Goal: Task Accomplishment & Management: Manage account settings

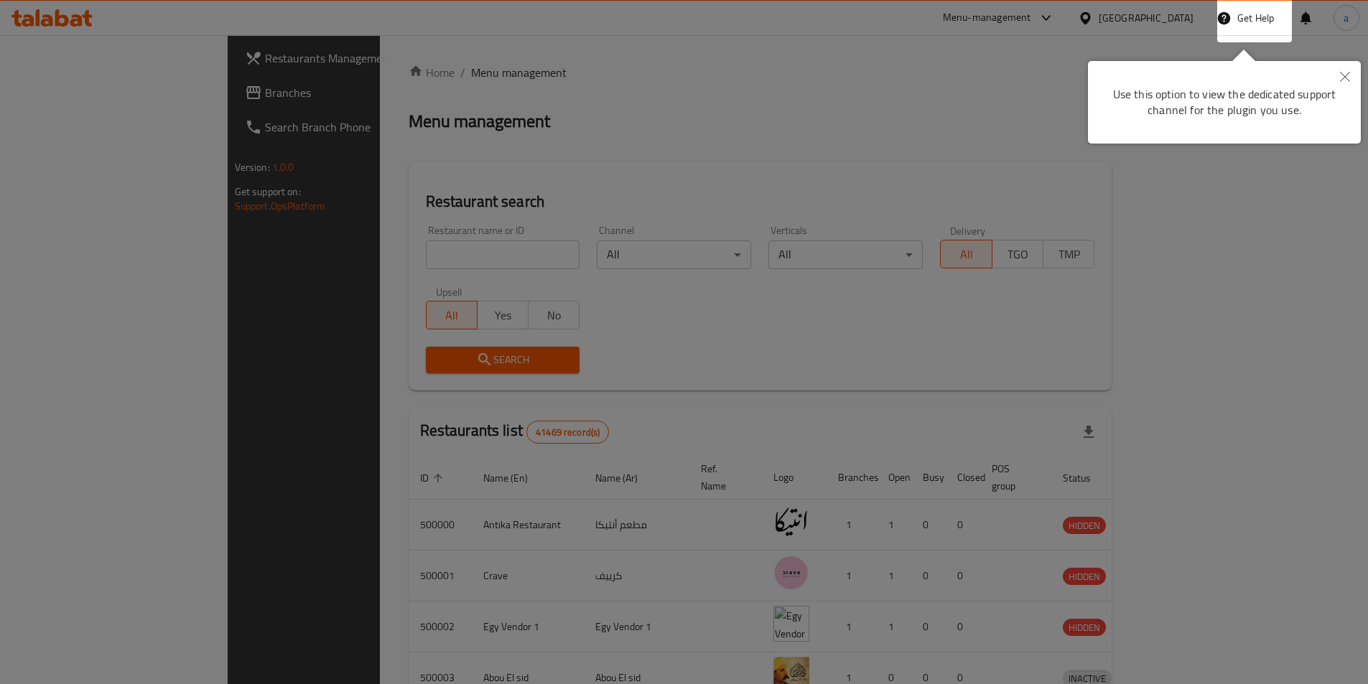
drag, startPoint x: 497, startPoint y: 276, endPoint x: 562, endPoint y: 264, distance: 65.6
click at [499, 275] on div at bounding box center [684, 342] width 1368 height 684
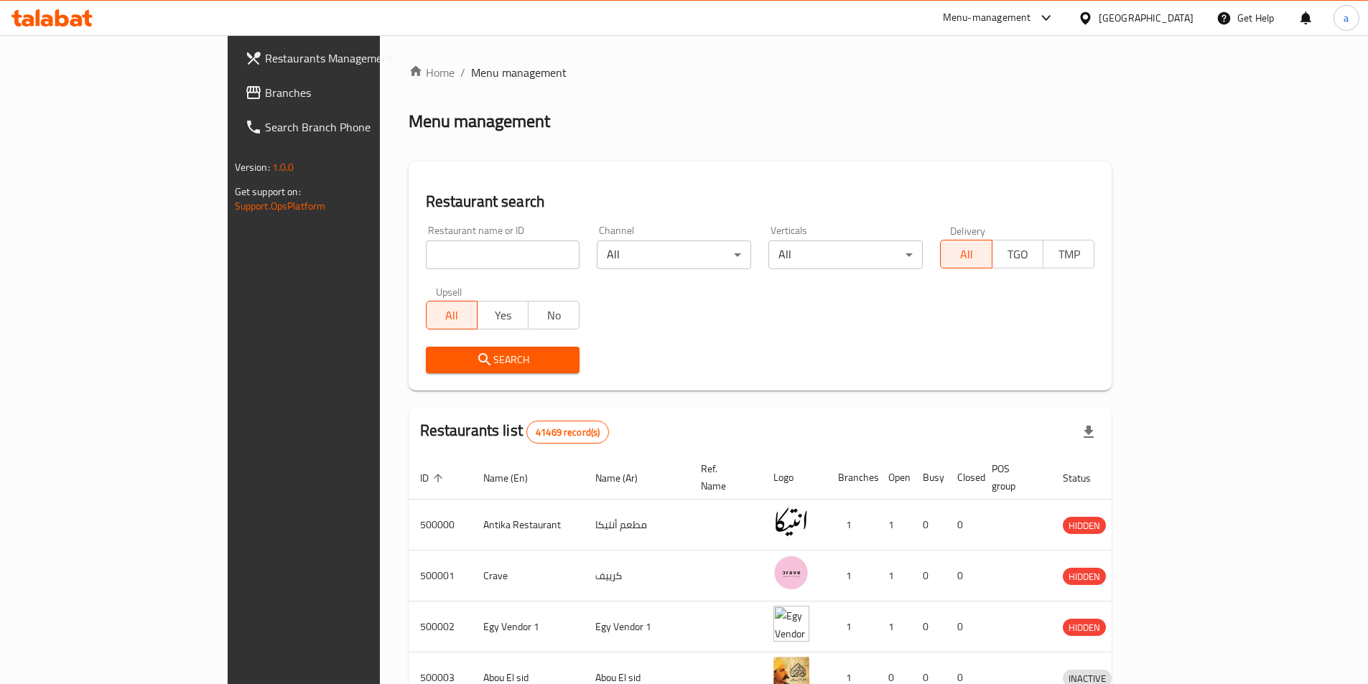
click at [1170, 27] on div "Egypt" at bounding box center [1135, 18] width 139 height 34
click at [1167, 22] on div "Egypt" at bounding box center [1145, 18] width 95 height 16
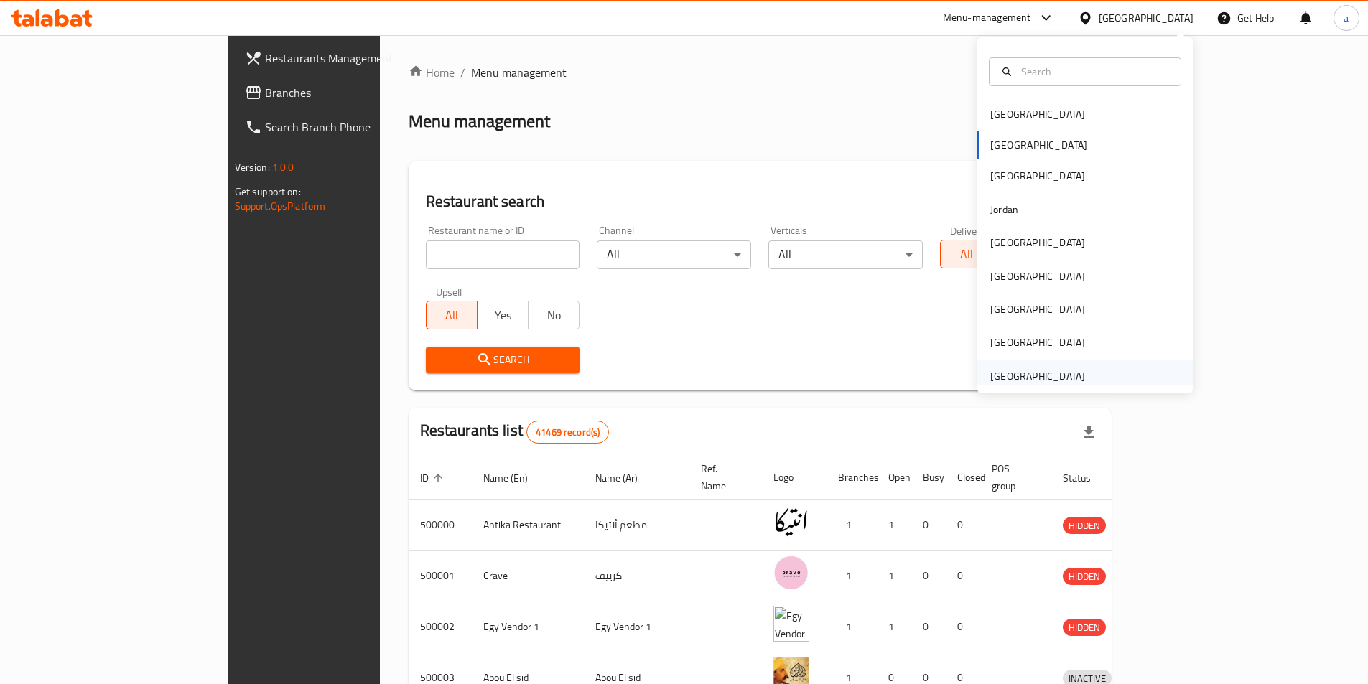
click at [1064, 374] on div "[GEOGRAPHIC_DATA]" at bounding box center [1037, 376] width 95 height 16
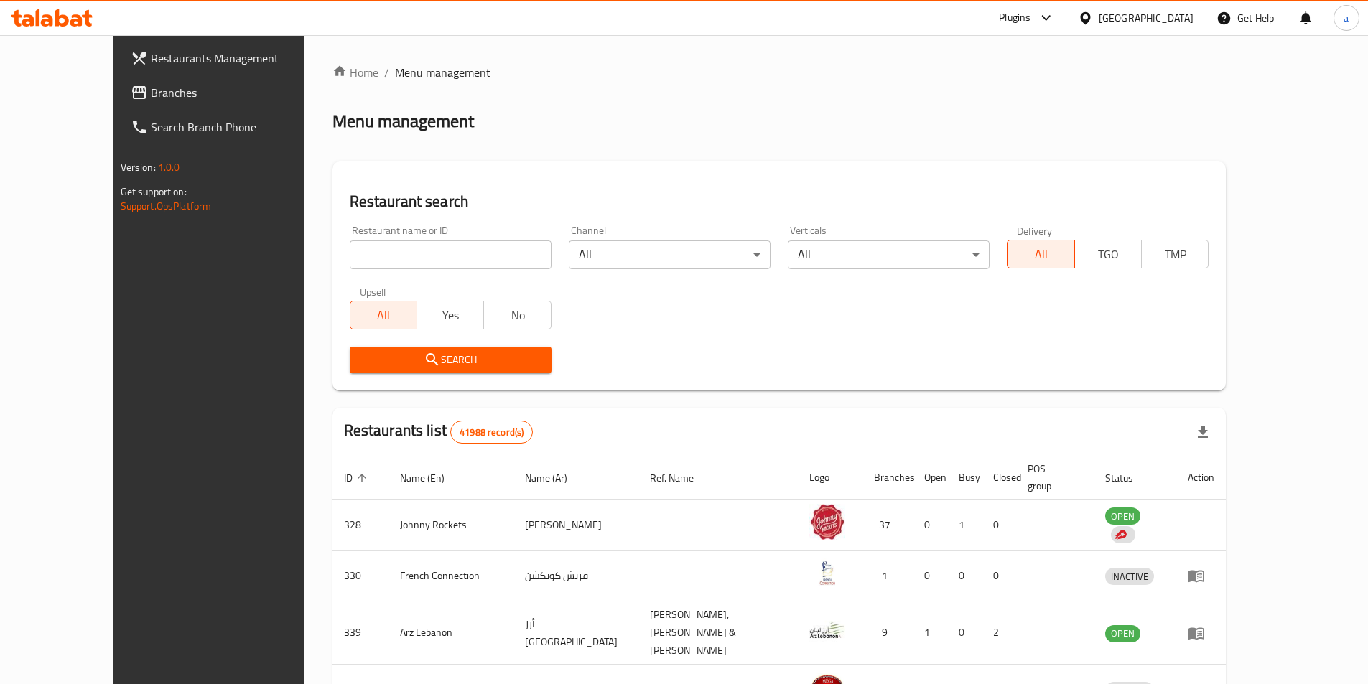
click at [402, 256] on input "search" at bounding box center [451, 254] width 202 height 29
click at [151, 91] on span "Branches" at bounding box center [240, 92] width 179 height 17
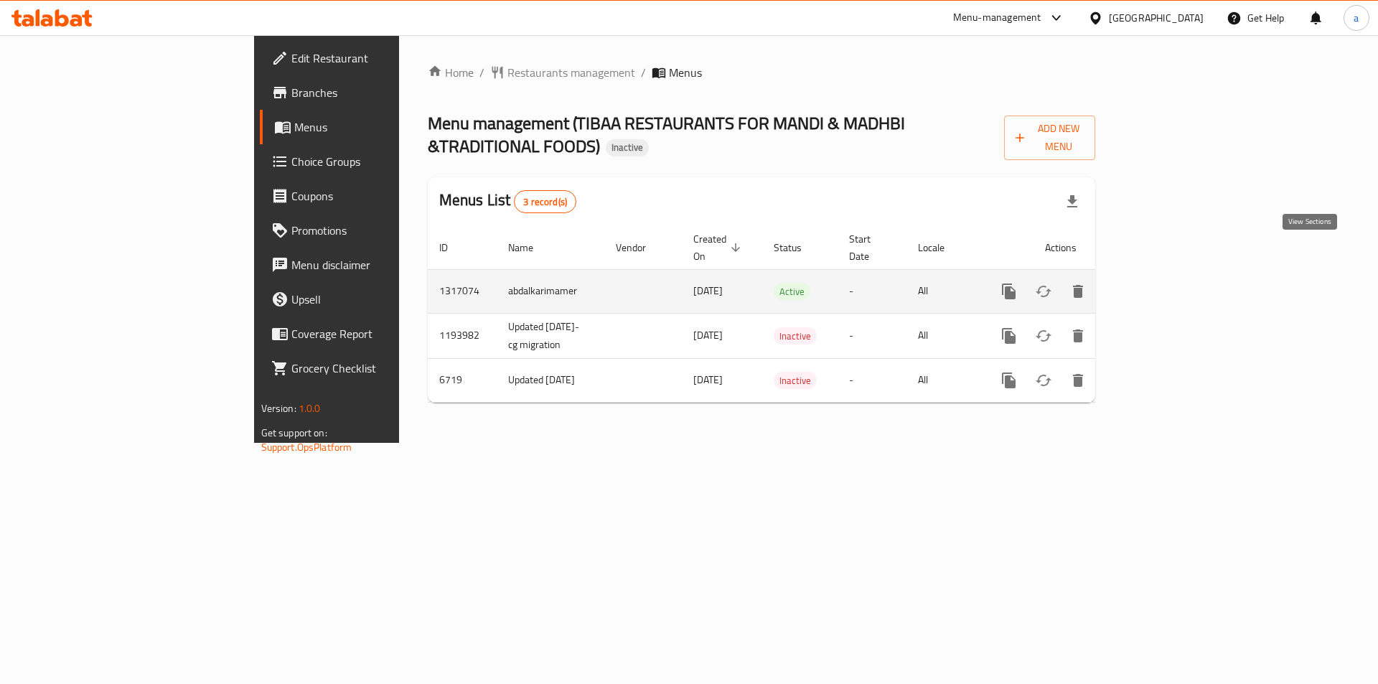
click at [1119, 285] on icon "enhanced table" at bounding box center [1112, 291] width 13 height 13
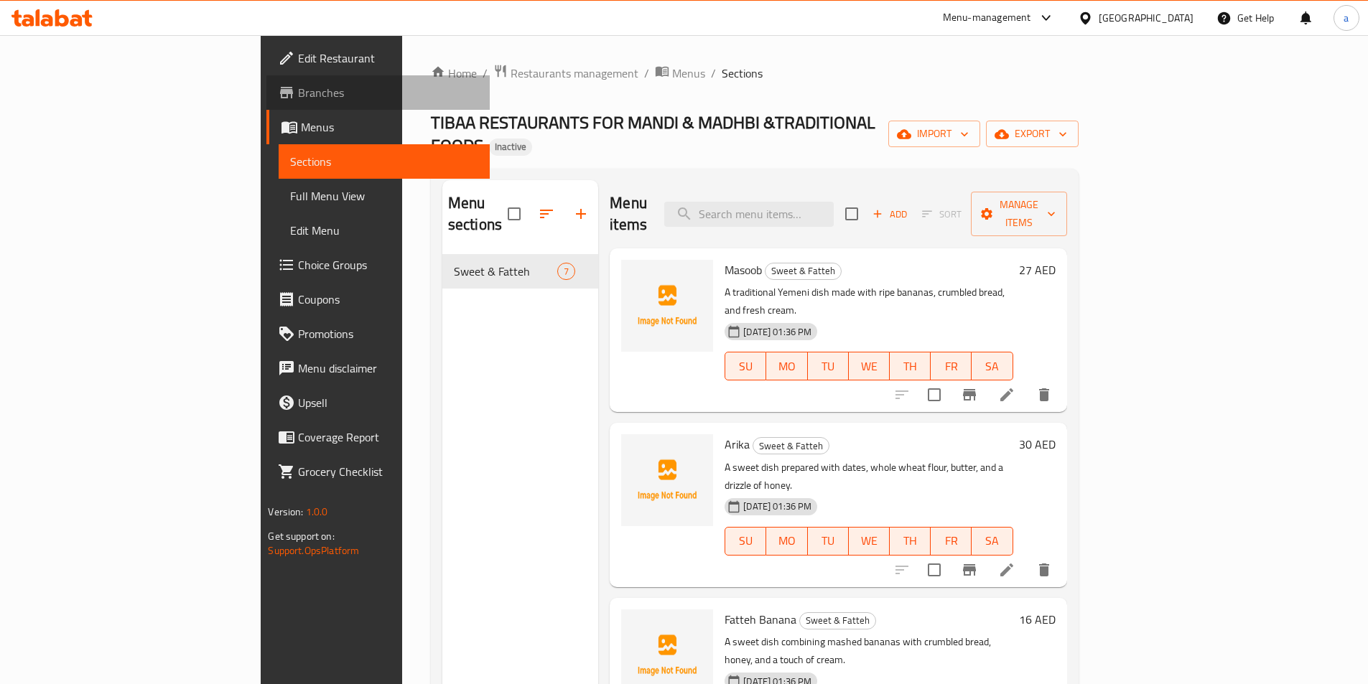
click at [298, 92] on span "Branches" at bounding box center [387, 92] width 179 height 17
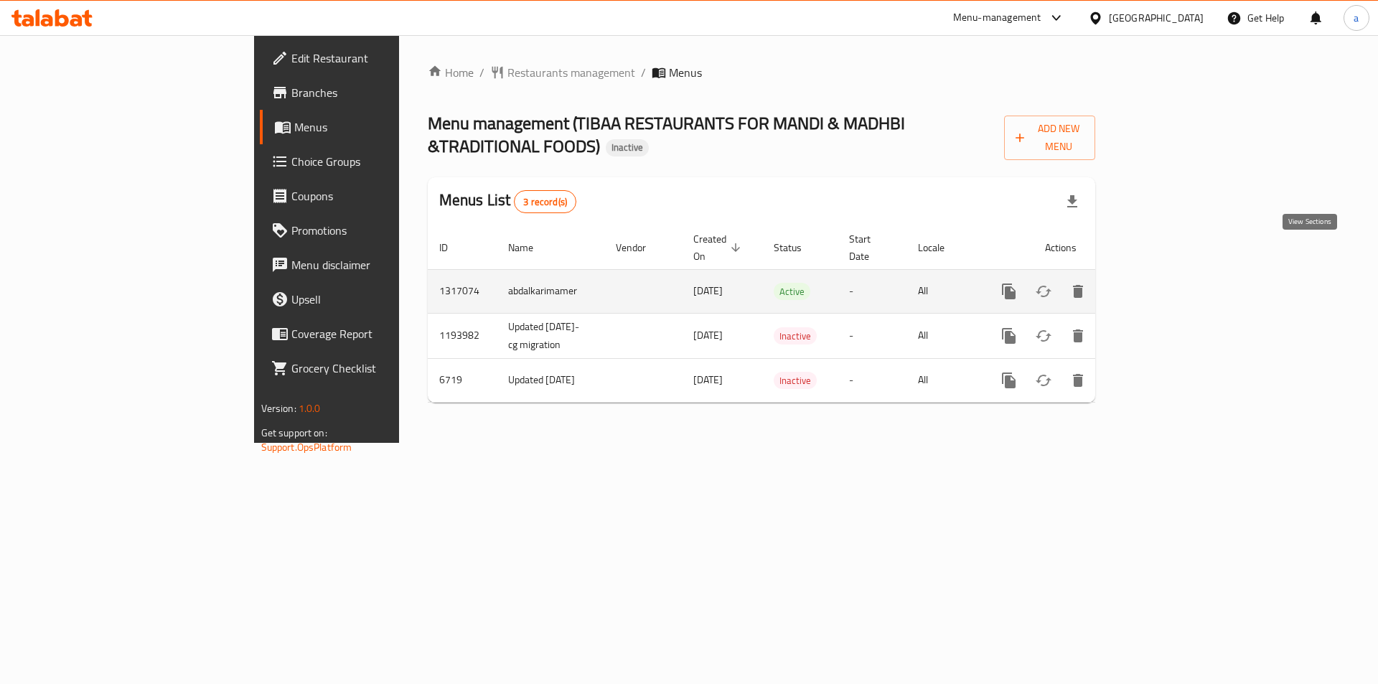
click at [1121, 283] on icon "enhanced table" at bounding box center [1112, 291] width 17 height 17
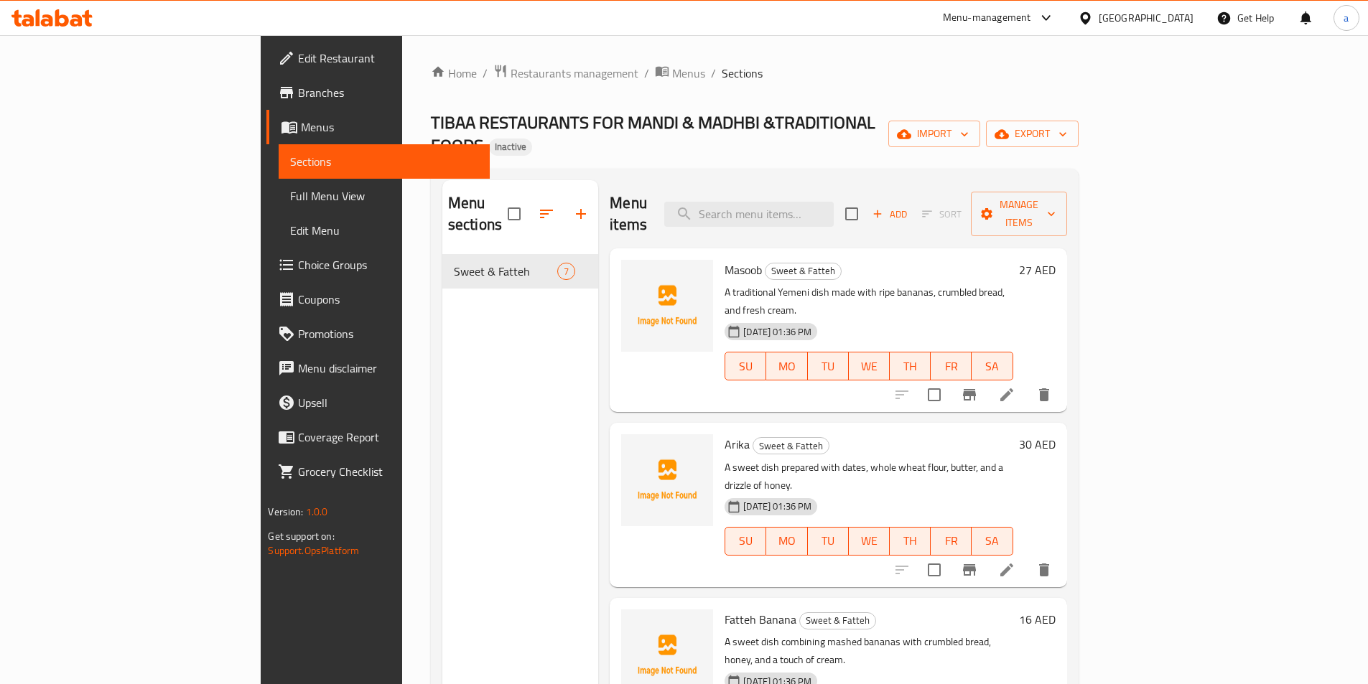
click at [298, 90] on span "Branches" at bounding box center [387, 92] width 179 height 17
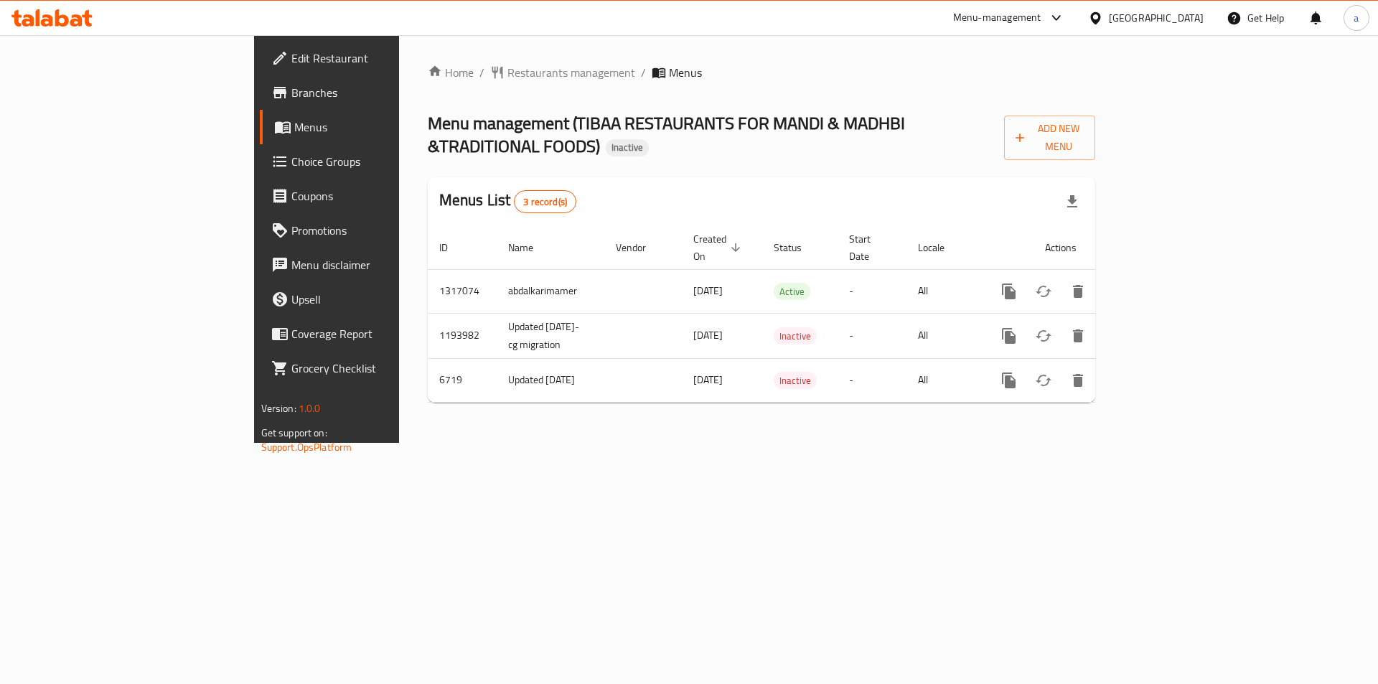
click at [291, 101] on span "Branches" at bounding box center [382, 92] width 182 height 17
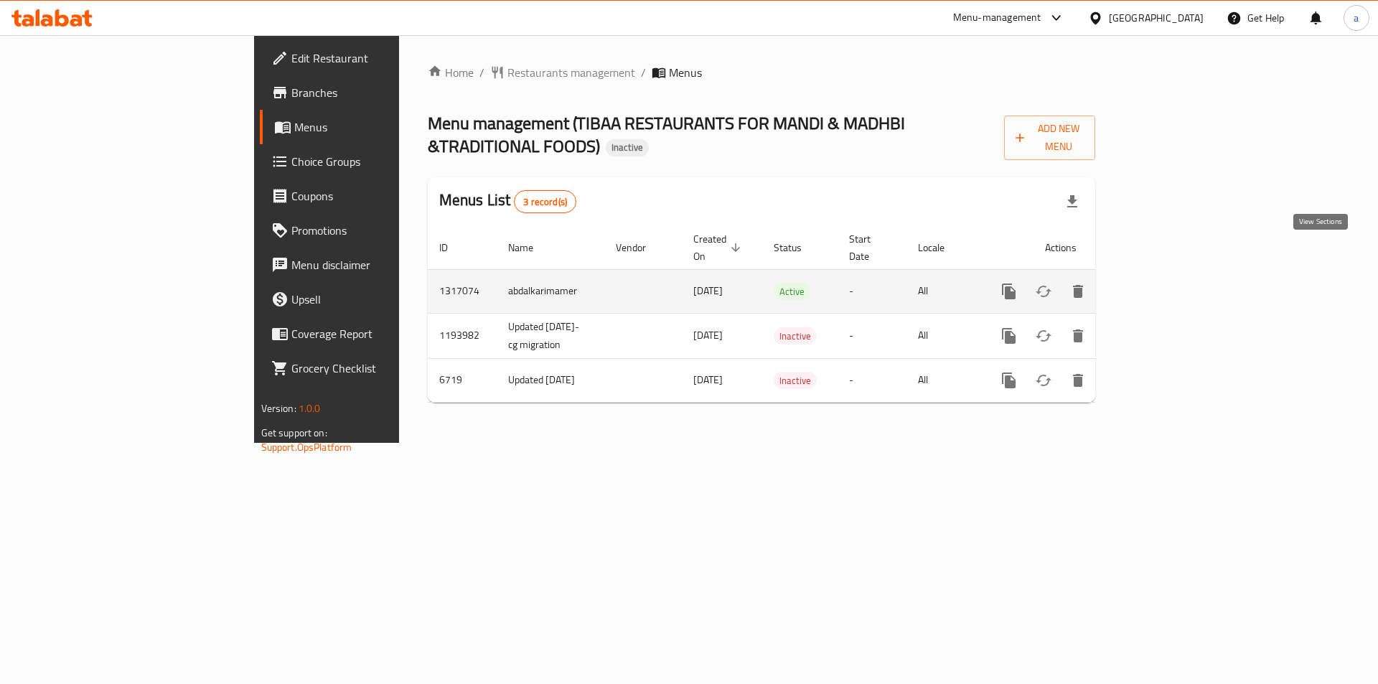
click at [1121, 283] on icon "enhanced table" at bounding box center [1112, 291] width 17 height 17
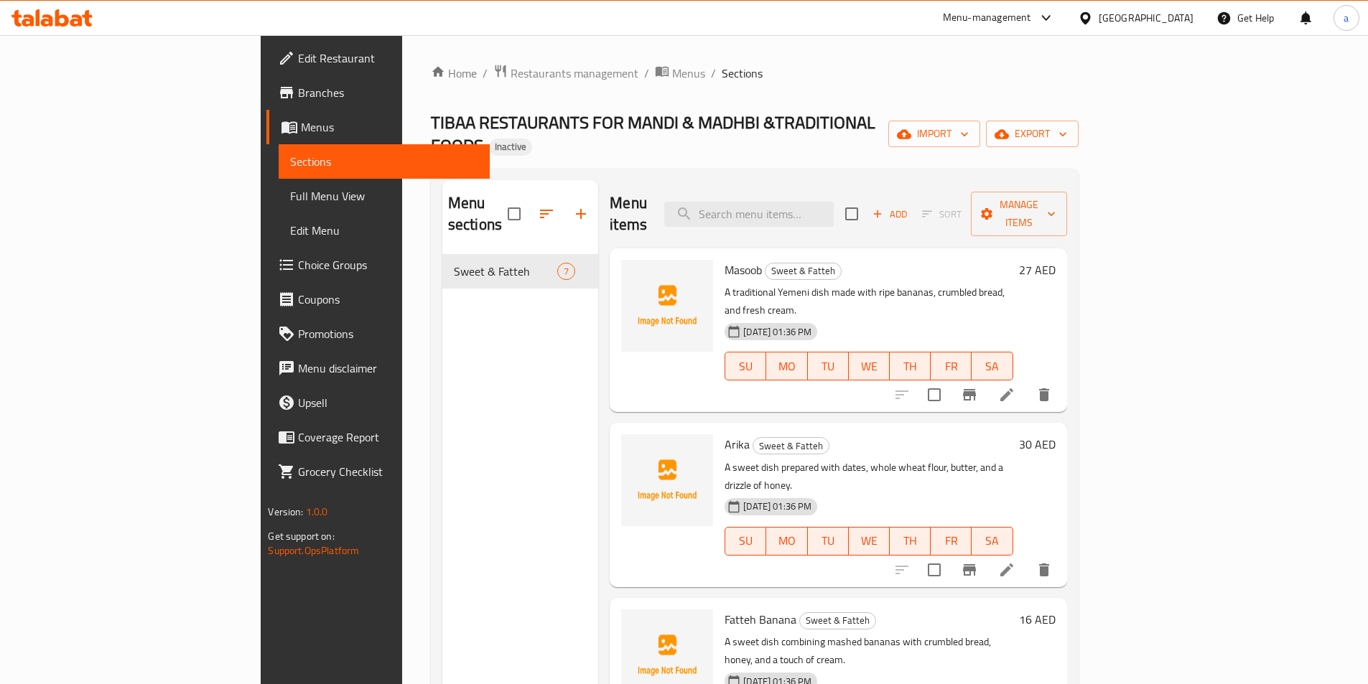
click at [266, 83] on link "Branches" at bounding box center [377, 92] width 223 height 34
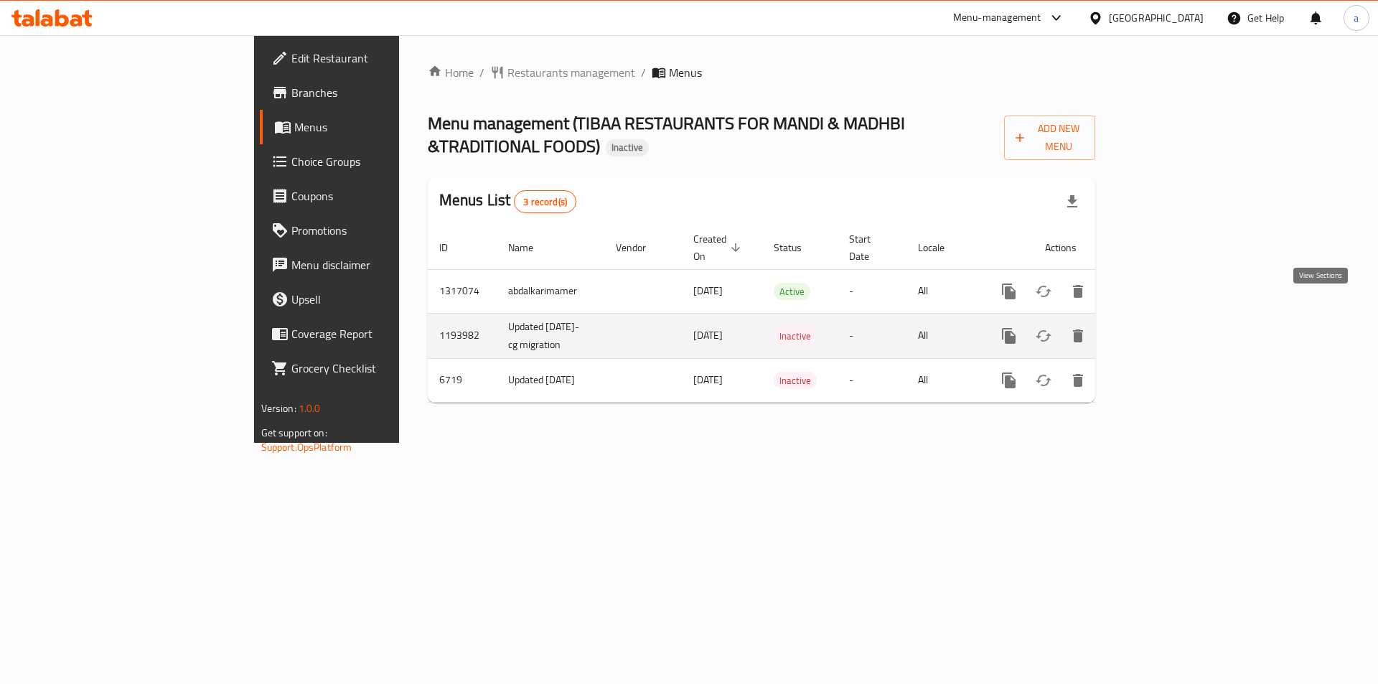
click at [1121, 327] on icon "enhanced table" at bounding box center [1112, 335] width 17 height 17
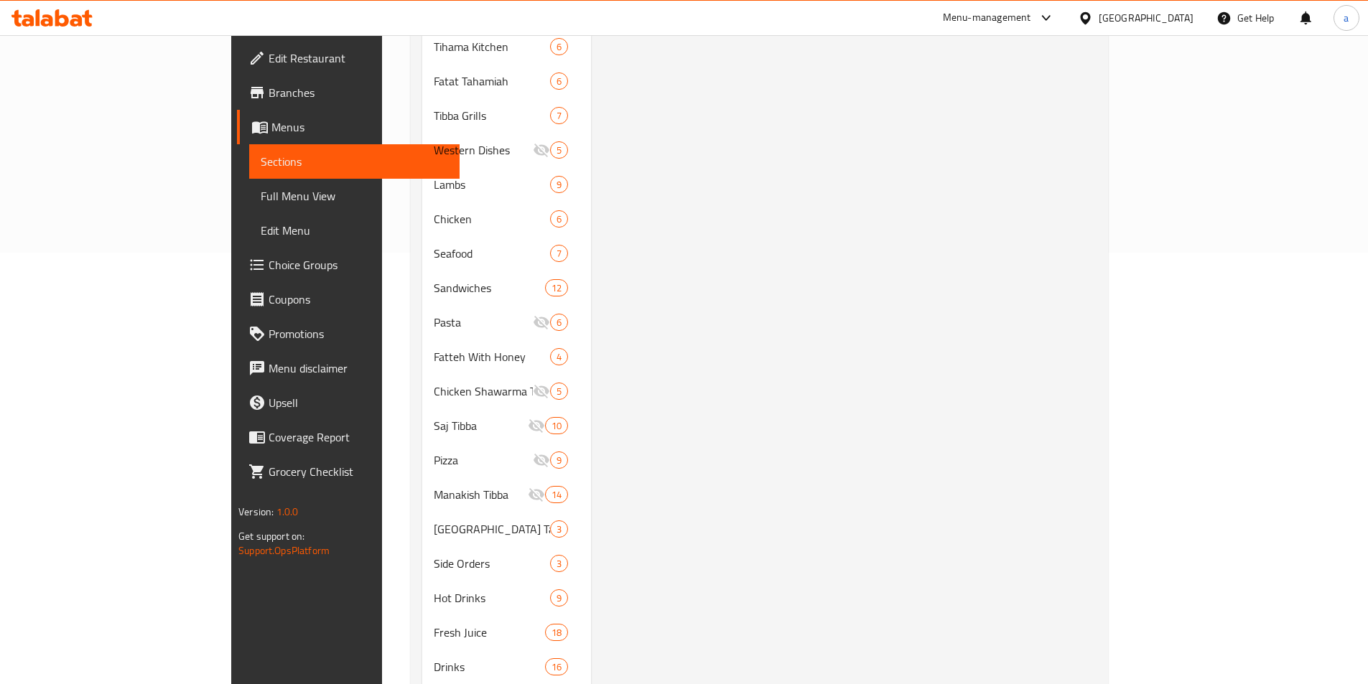
scroll to position [471, 0]
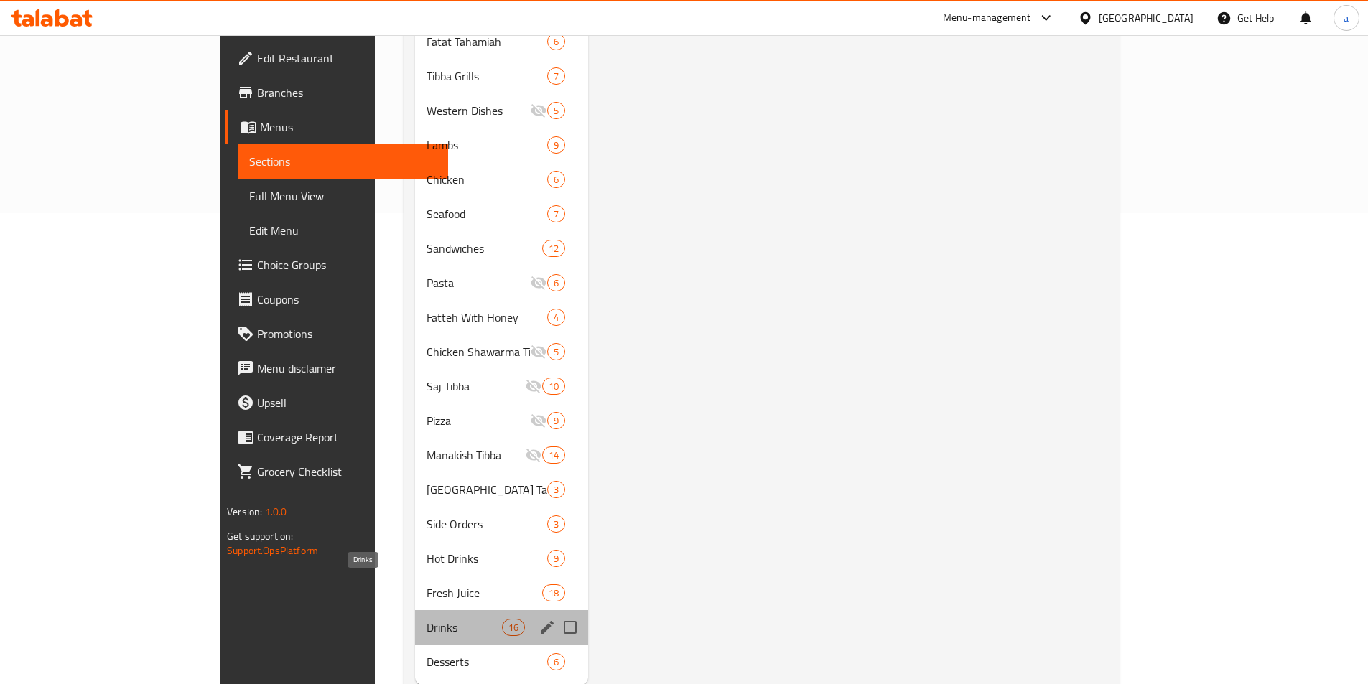
click at [426, 619] on span "Drinks" at bounding box center [463, 627] width 75 height 17
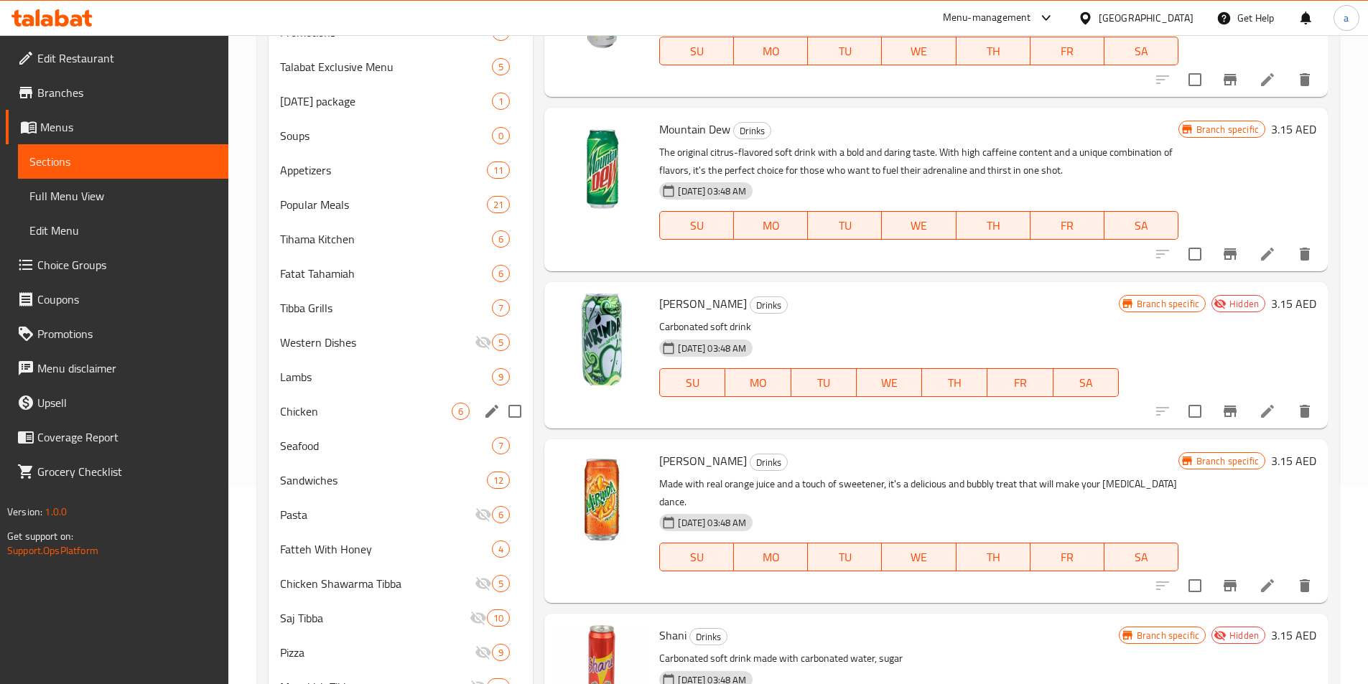
scroll to position [112, 0]
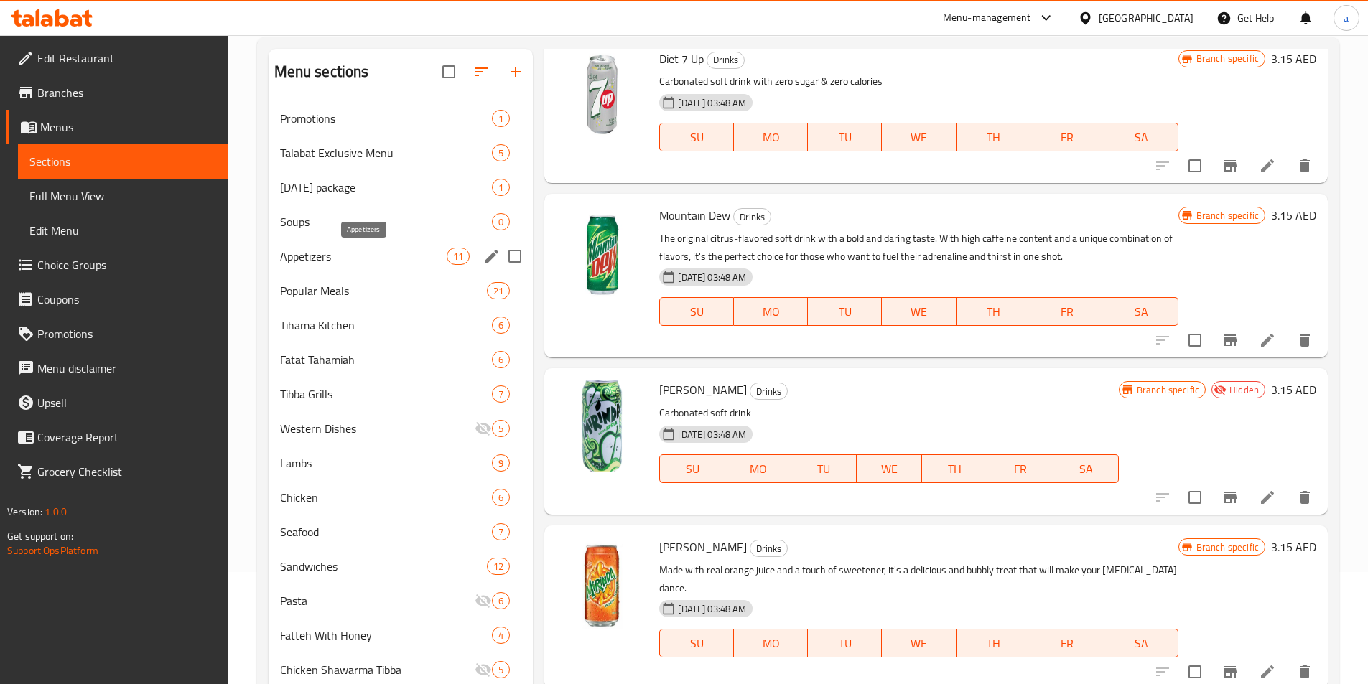
click at [355, 257] on span "Appetizers" at bounding box center [363, 256] width 167 height 17
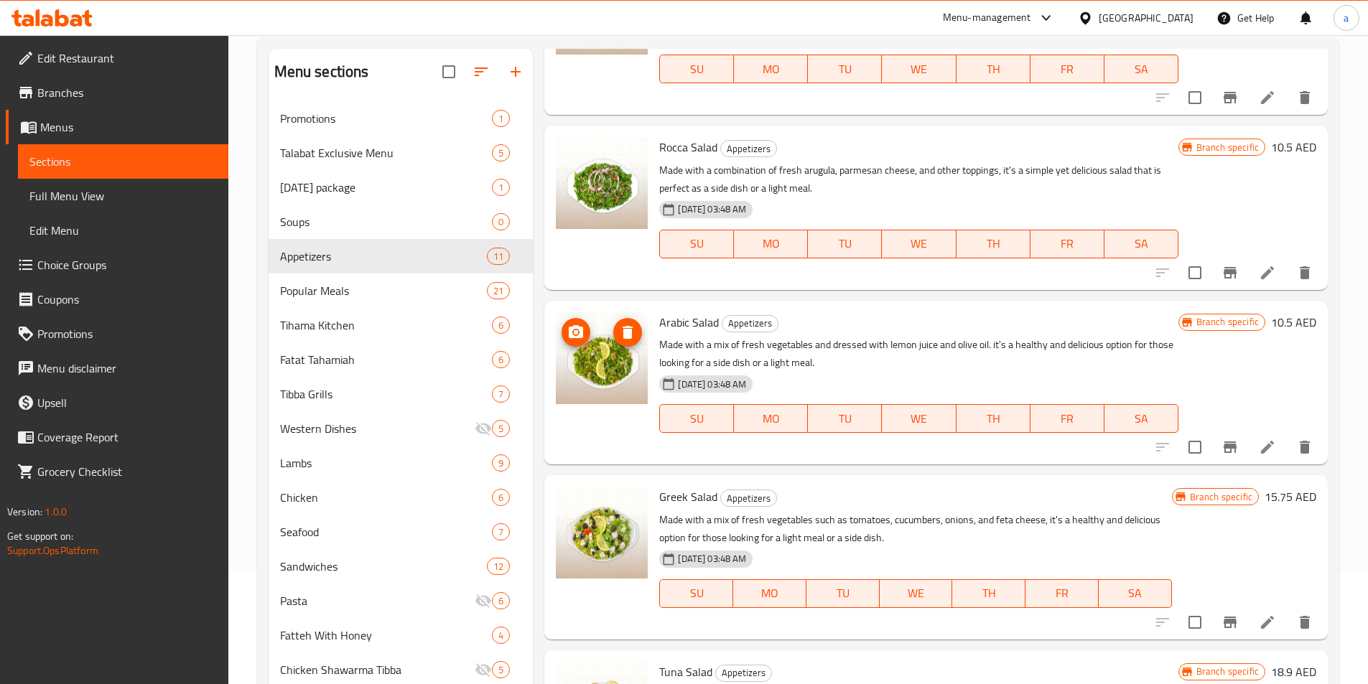
scroll to position [807, 0]
click at [1247, 273] on li at bounding box center [1267, 274] width 40 height 26
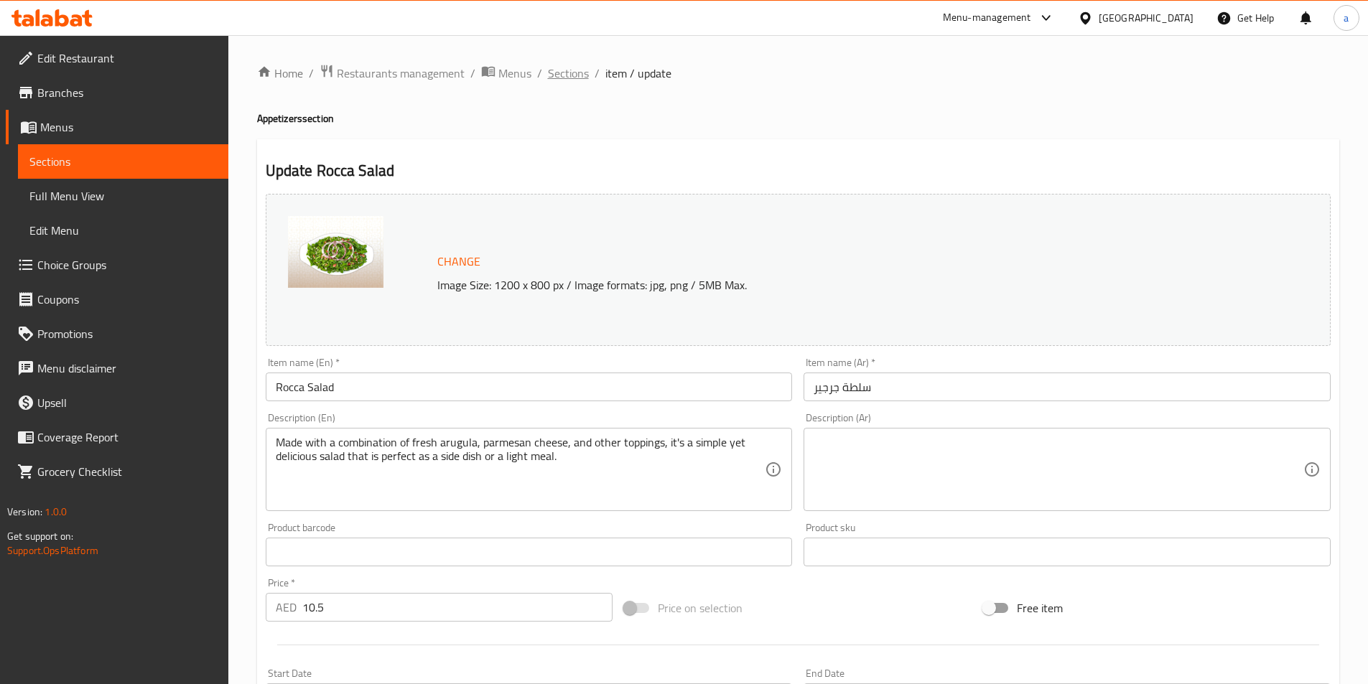
click at [550, 73] on span "Sections" at bounding box center [568, 73] width 41 height 17
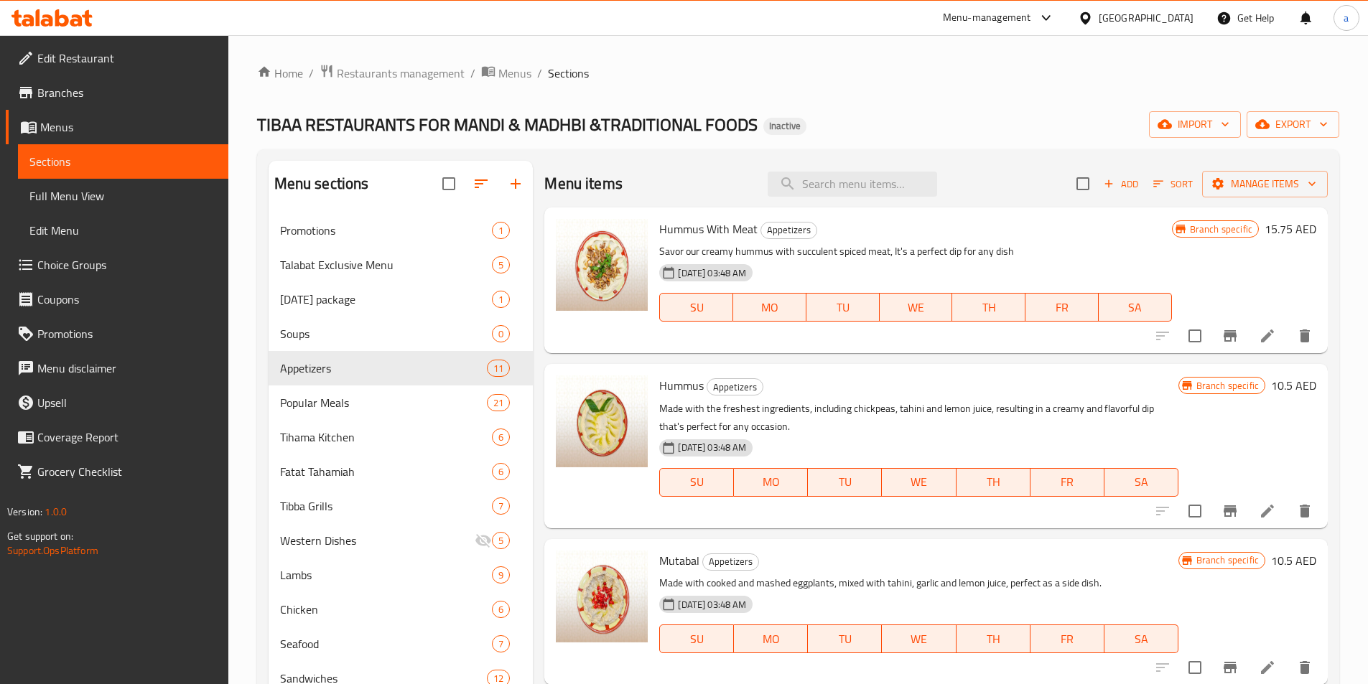
scroll to position [359, 0]
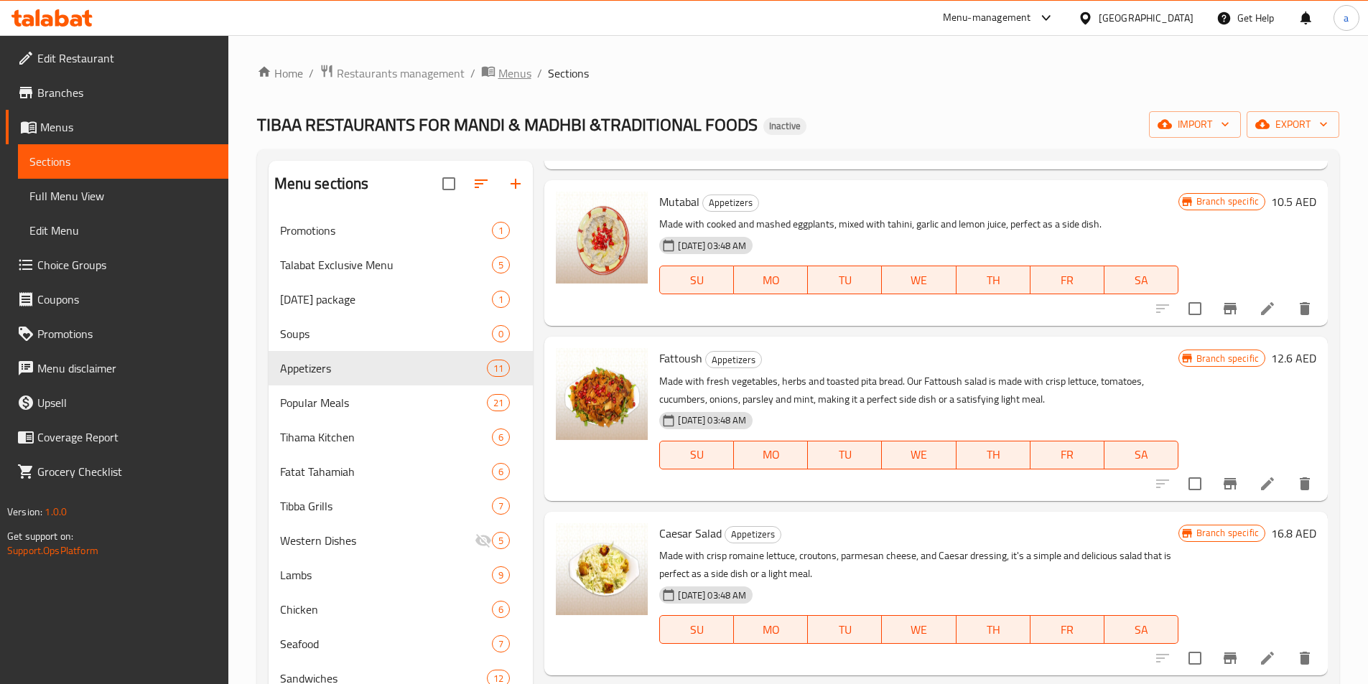
click at [518, 69] on span "Menus" at bounding box center [514, 73] width 33 height 17
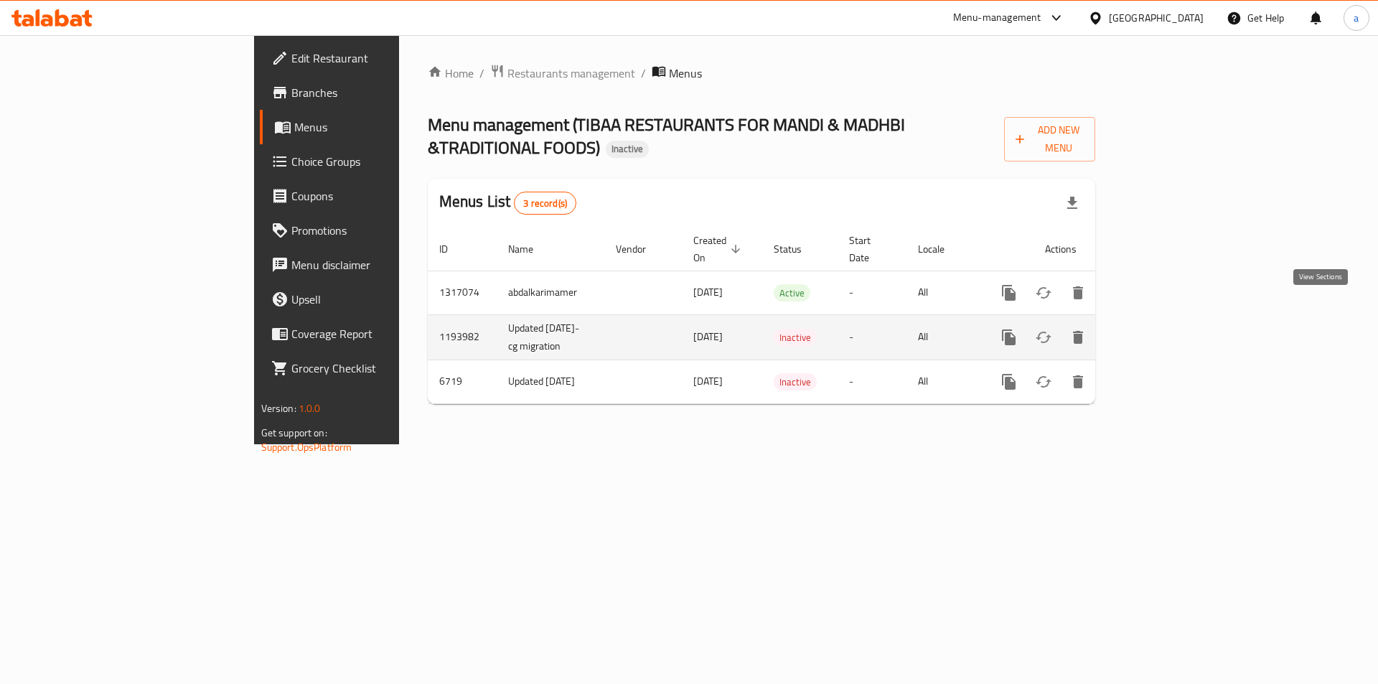
click at [1121, 329] on icon "enhanced table" at bounding box center [1112, 337] width 17 height 17
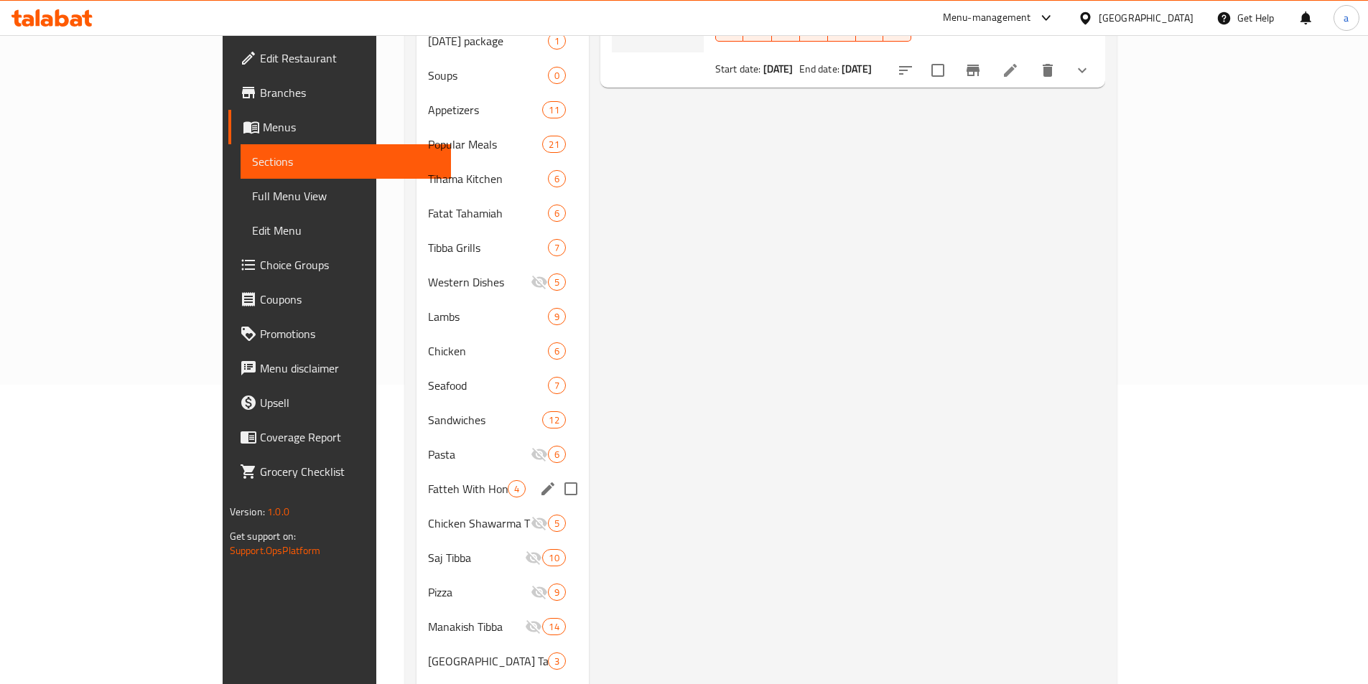
scroll to position [431, 0]
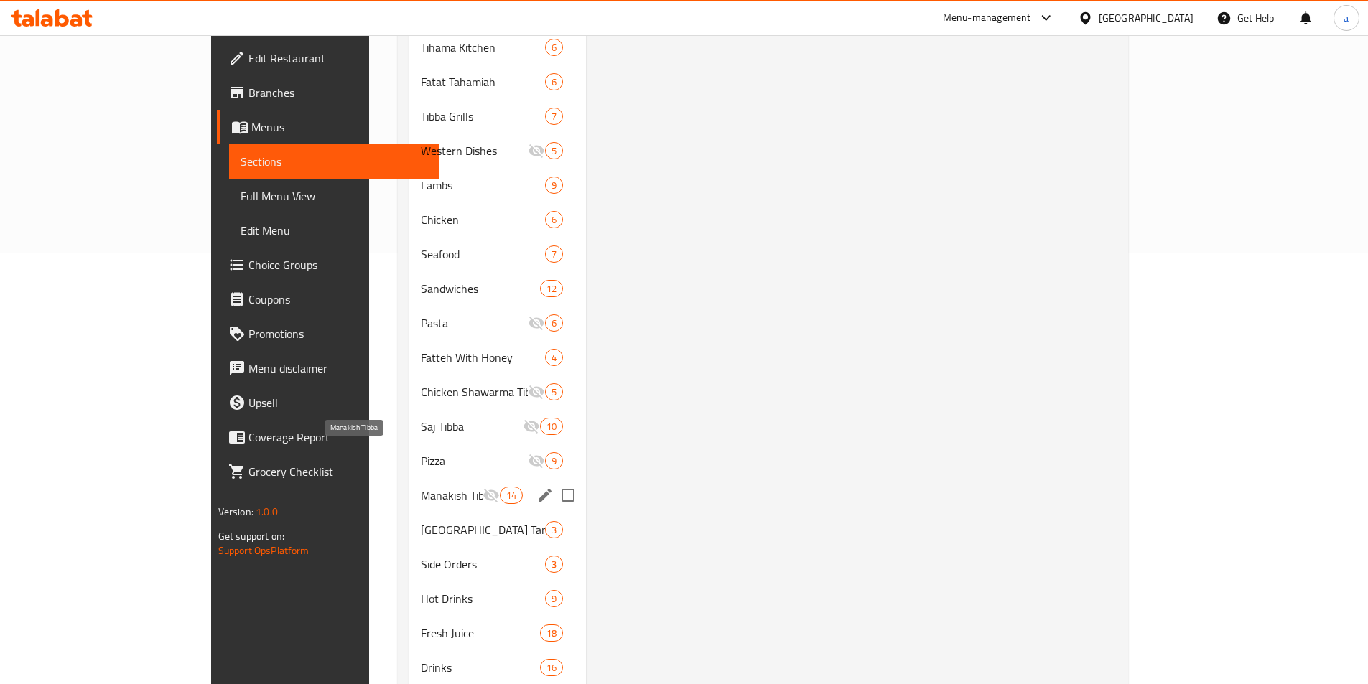
click at [421, 487] on span "Manakish Tibba" at bounding box center [452, 495] width 62 height 17
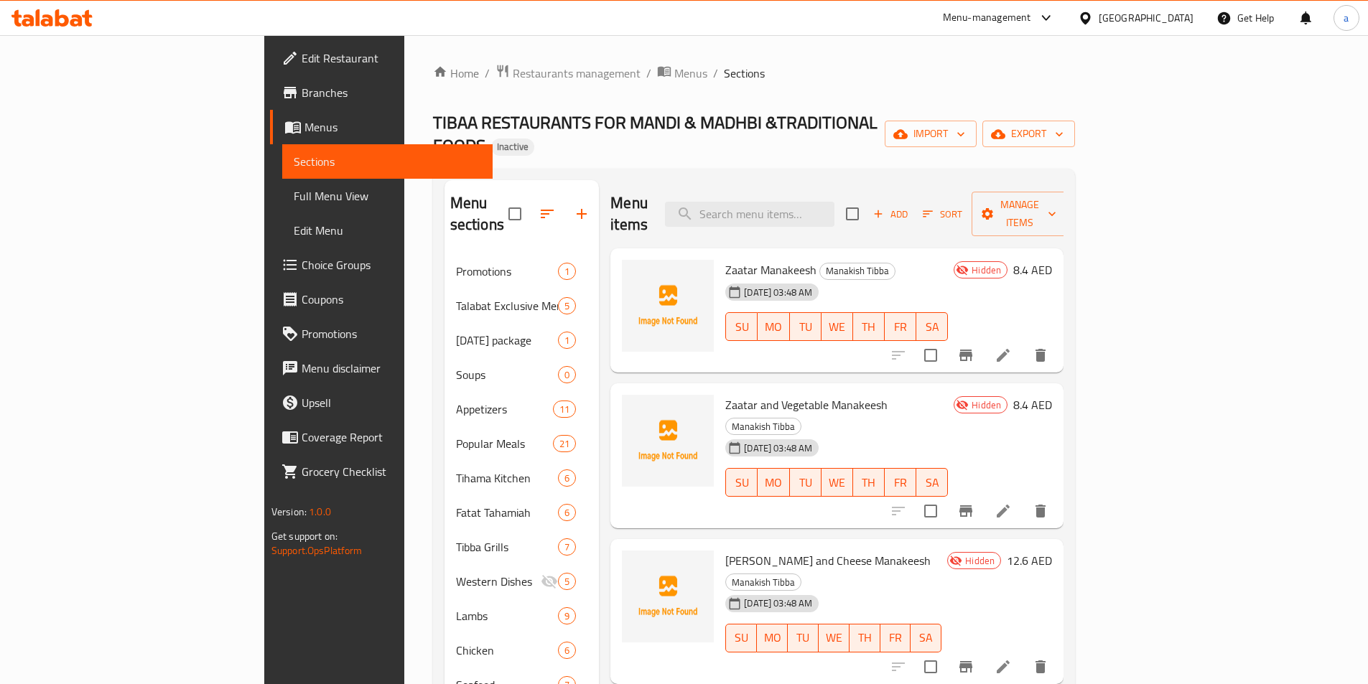
click at [530, 78] on ol "Home / Restaurants management / Menus / Sections" at bounding box center [754, 73] width 642 height 19
click at [674, 78] on span "Menus" at bounding box center [690, 73] width 33 height 17
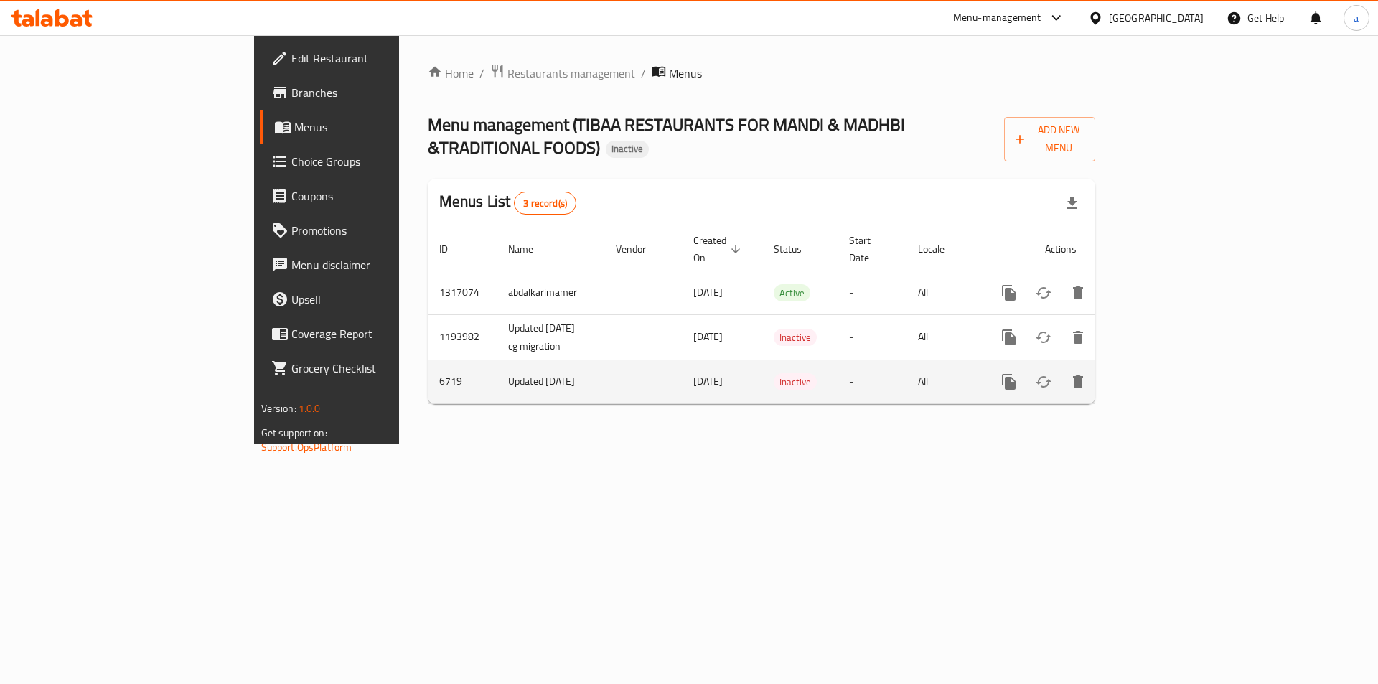
click at [428, 368] on td "6719" at bounding box center [462, 382] width 69 height 44
click at [1121, 373] on icon "enhanced table" at bounding box center [1112, 381] width 17 height 17
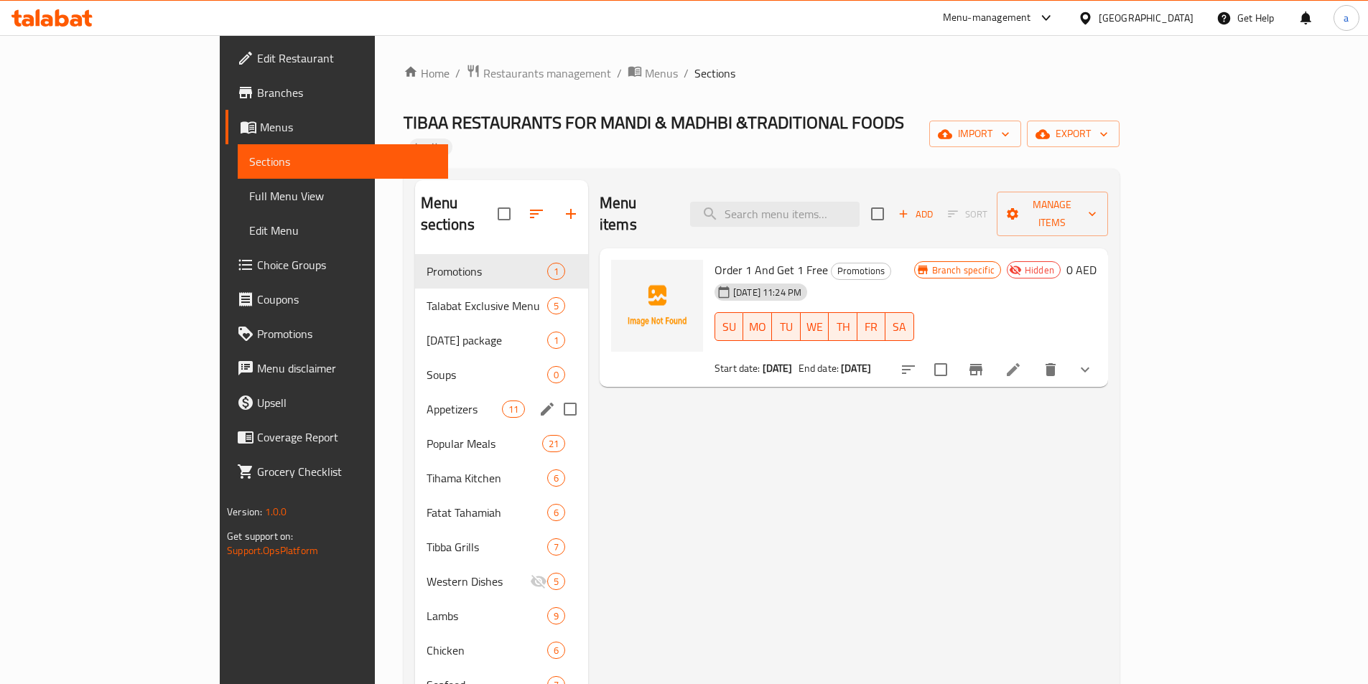
click at [426, 401] on span "Appetizers" at bounding box center [463, 409] width 75 height 17
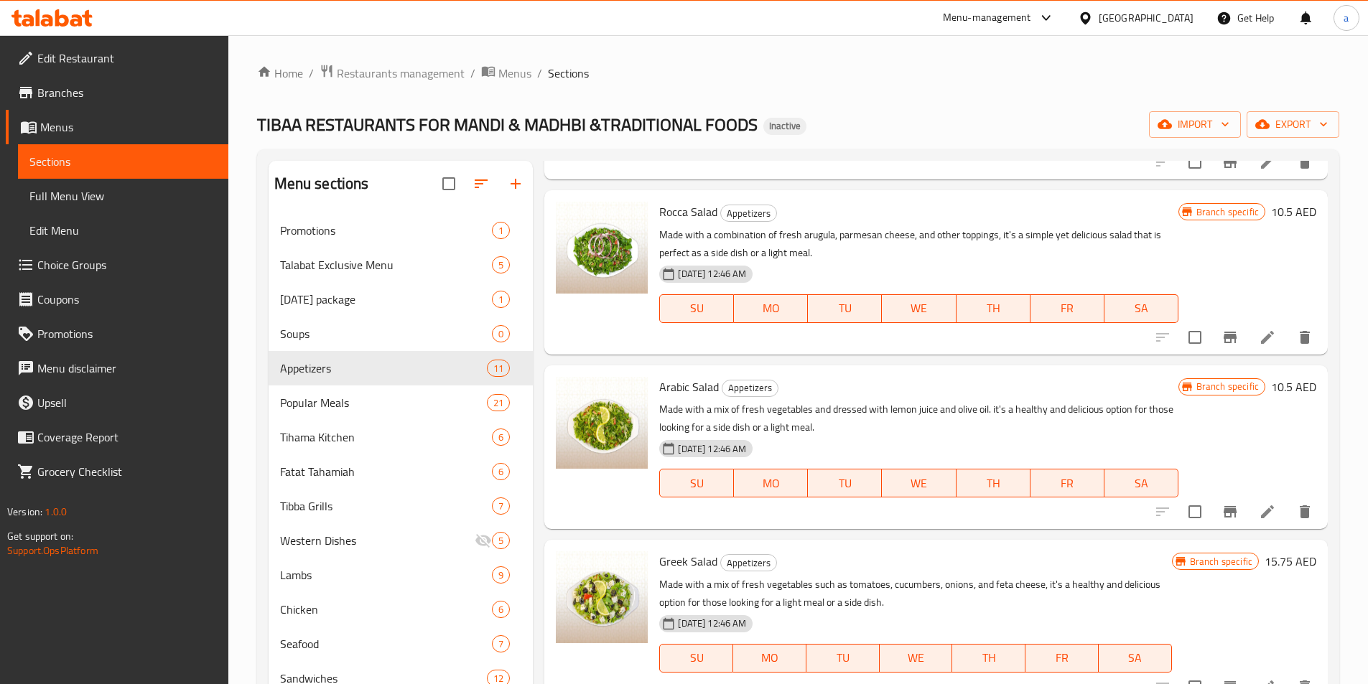
scroll to position [785, 0]
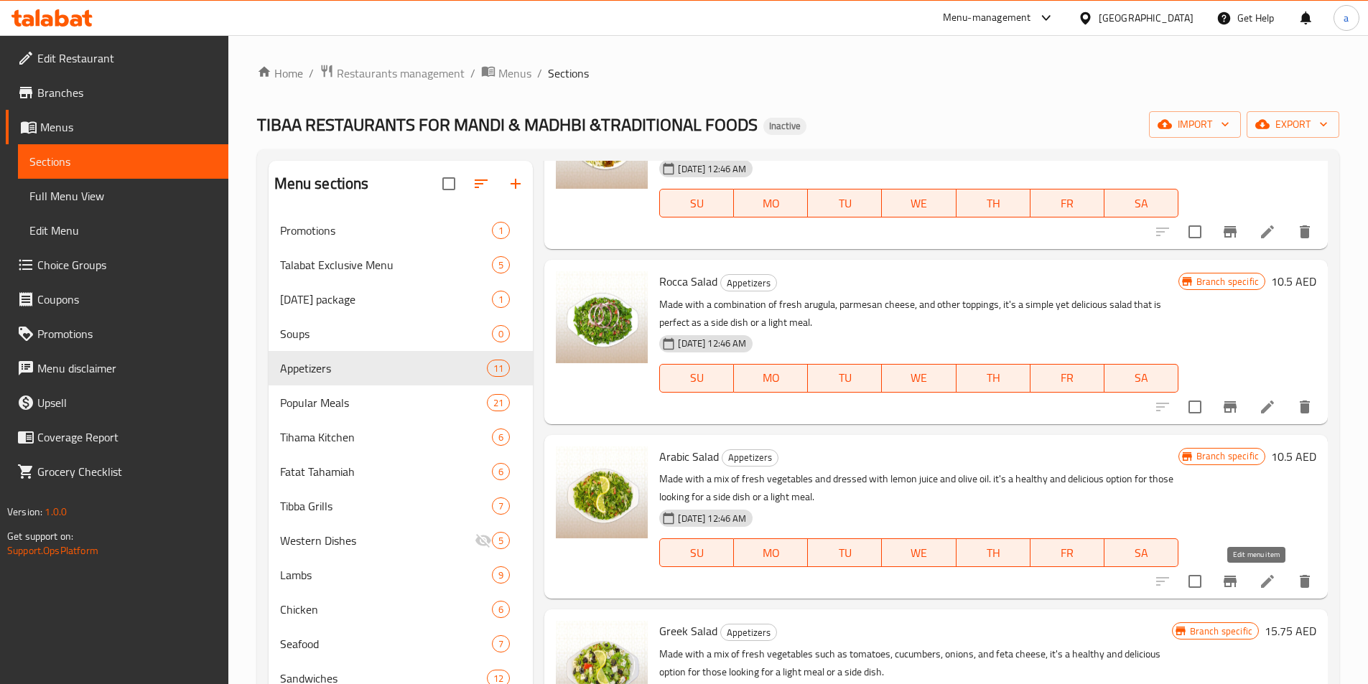
click at [1261, 578] on icon at bounding box center [1267, 581] width 13 height 13
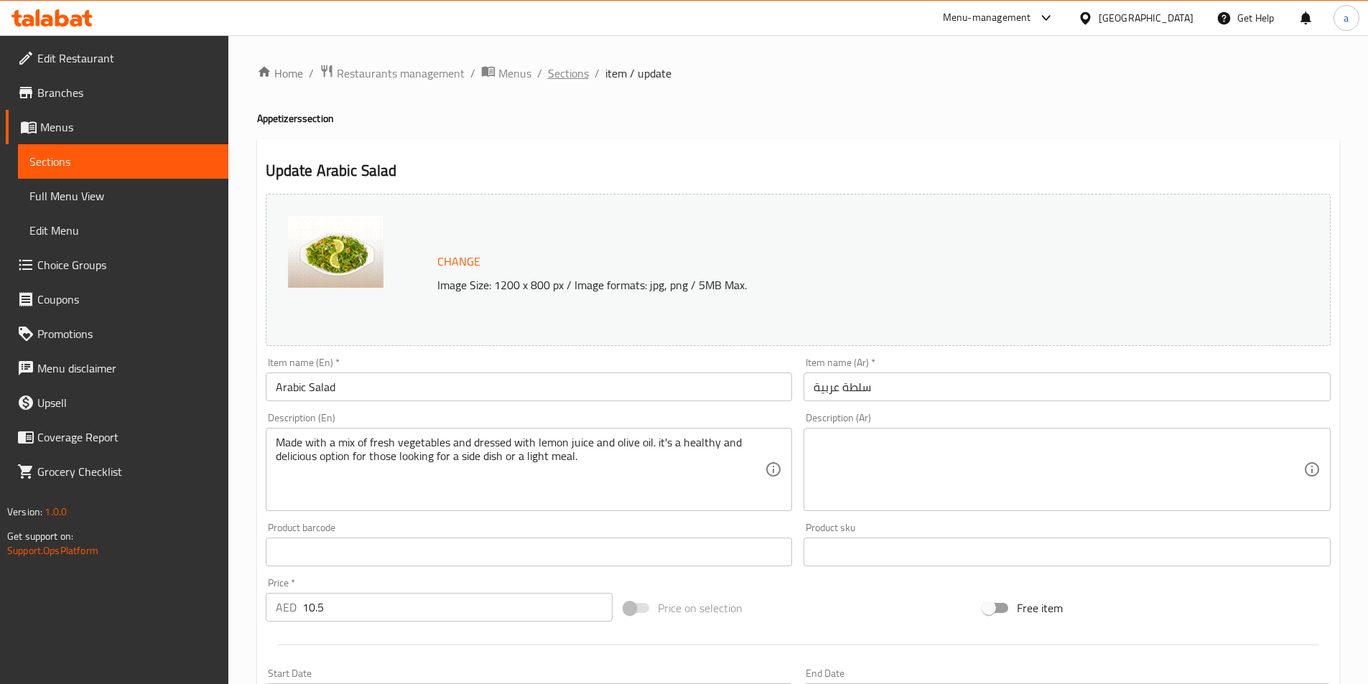
click at [565, 73] on span "Sections" at bounding box center [568, 73] width 41 height 17
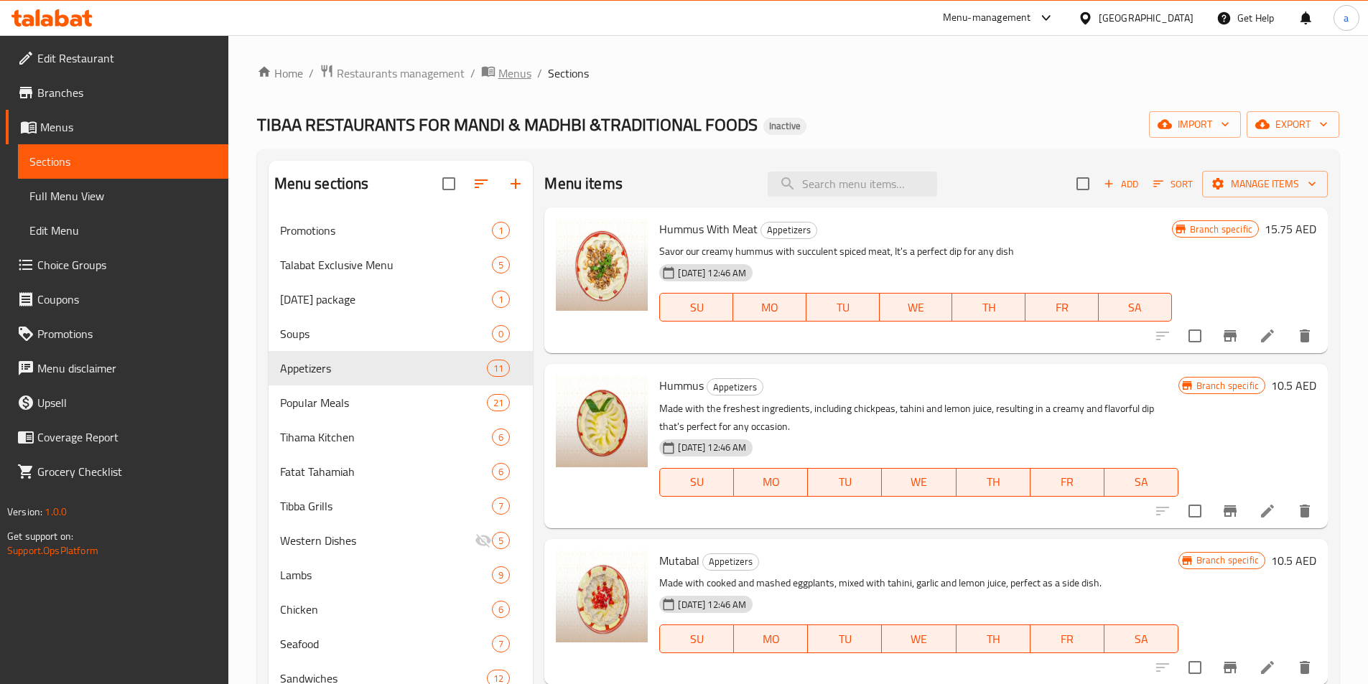
click at [490, 80] on span "breadcrumb" at bounding box center [489, 73] width 17 height 19
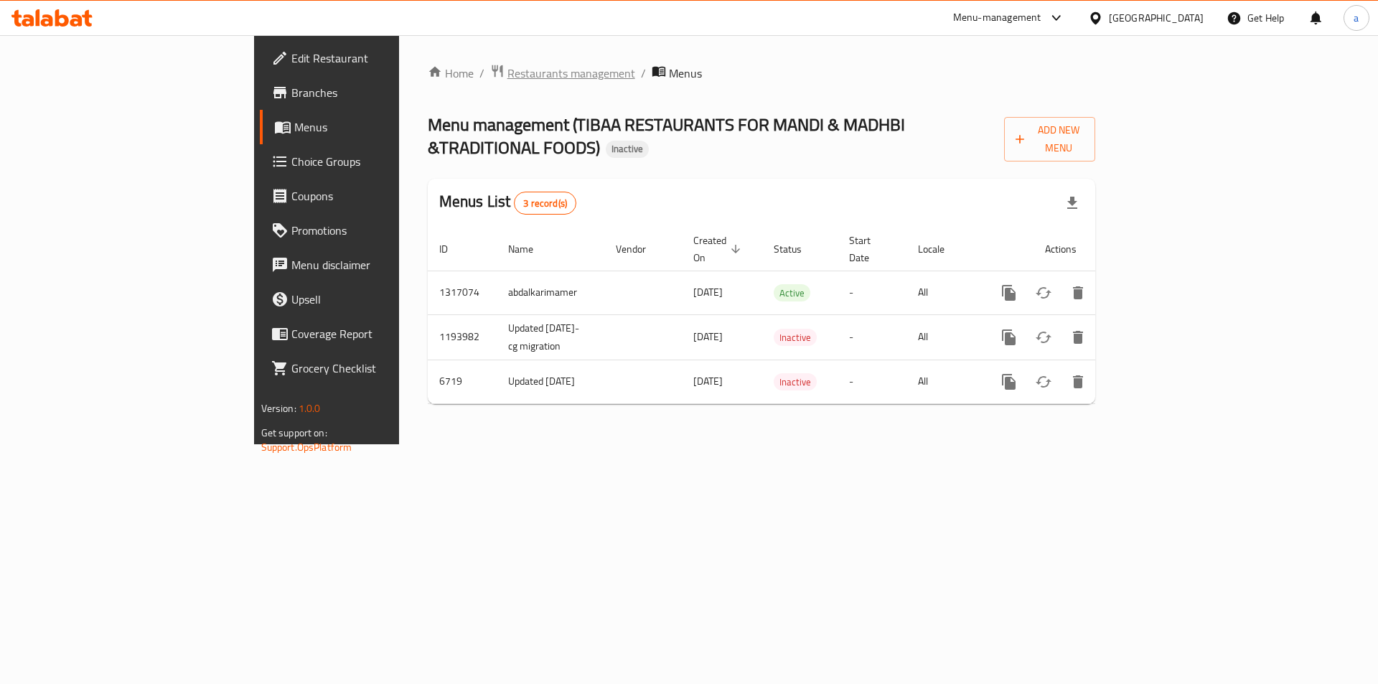
click at [508, 78] on span "Restaurants management" at bounding box center [572, 73] width 128 height 17
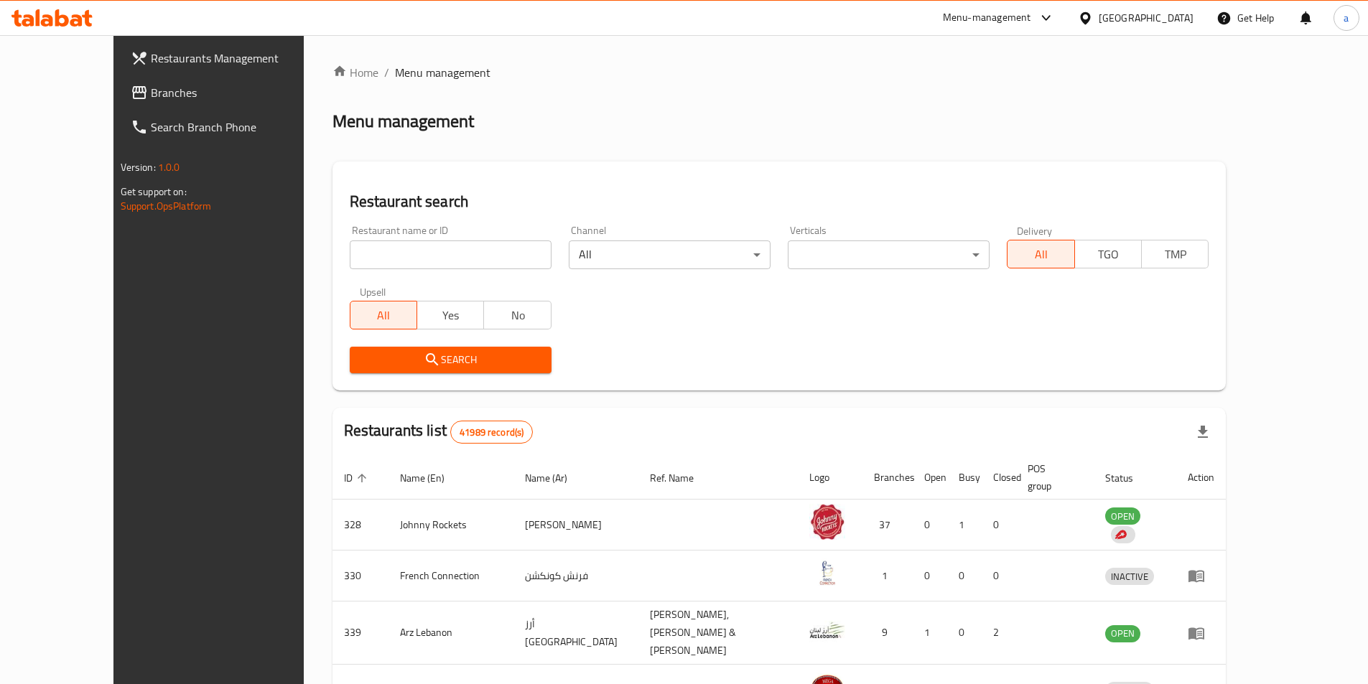
click at [139, 105] on link "Branches" at bounding box center [230, 92] width 223 height 34
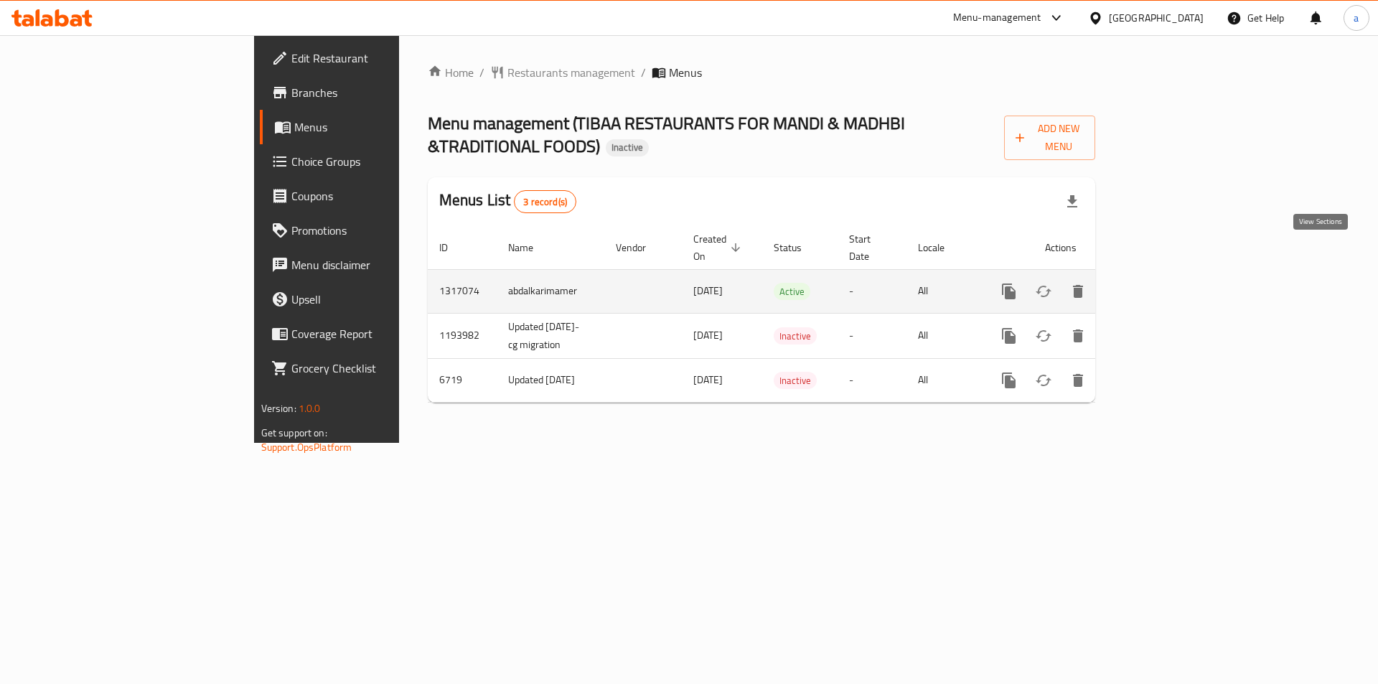
click at [1130, 274] on link "enhanced table" at bounding box center [1112, 291] width 34 height 34
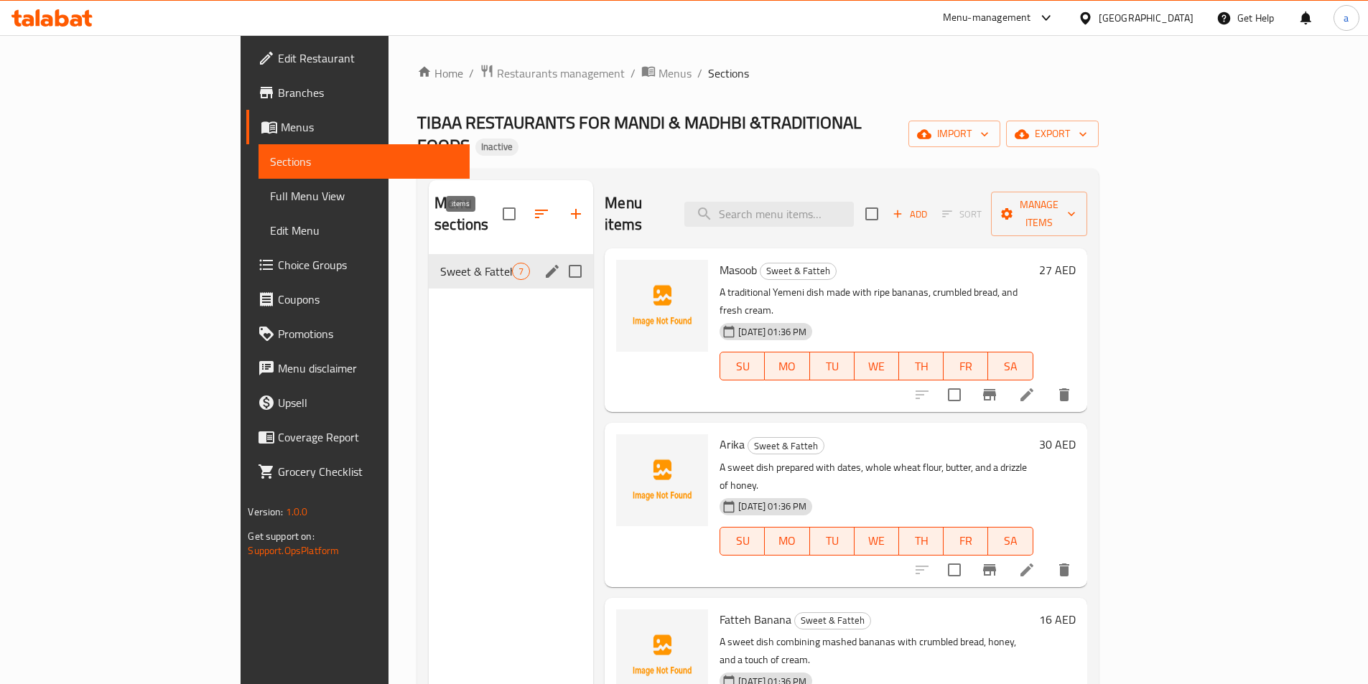
click at [513, 265] on span "7" at bounding box center [521, 272] width 17 height 14
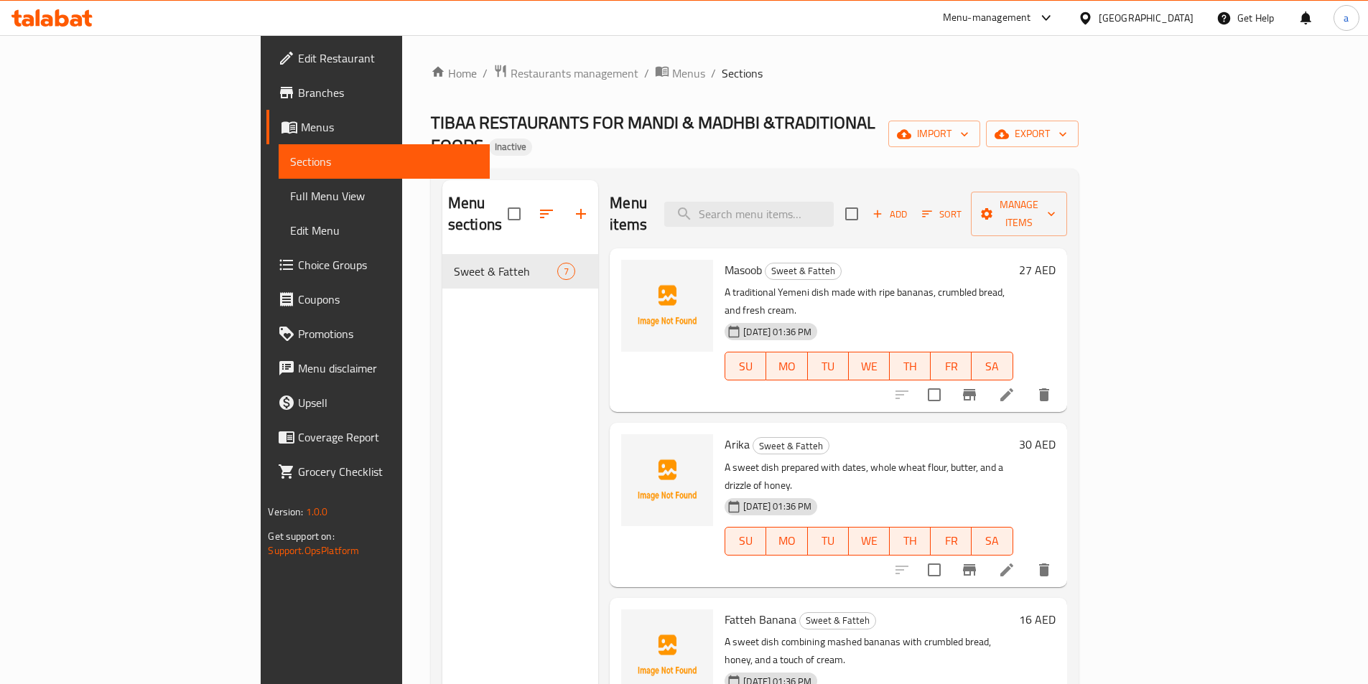
click at [514, 62] on div "Home / Restaurants management / Menus / Sections TIBAA RESTAURANTS FOR MANDI & …" at bounding box center [754, 469] width 705 height 869
click at [672, 69] on span "Menus" at bounding box center [688, 73] width 33 height 17
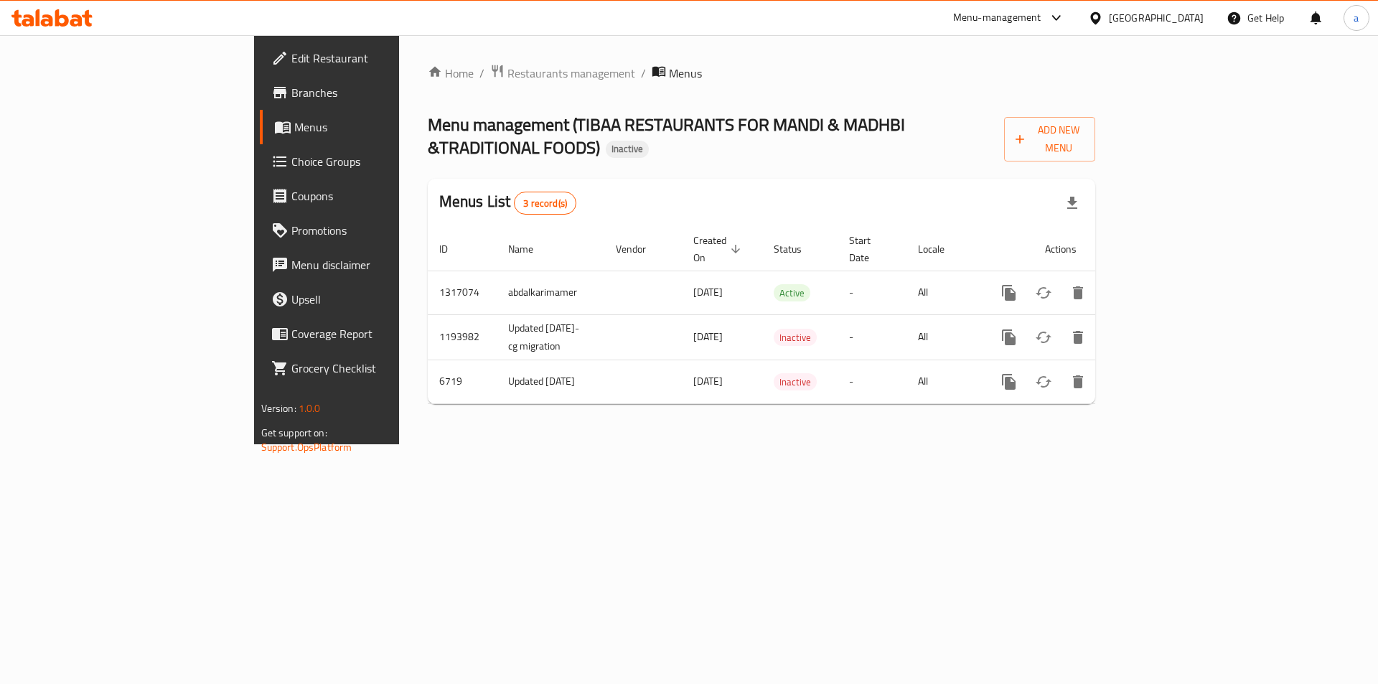
click at [428, 70] on ol "Home / Restaurants management / Menus" at bounding box center [762, 73] width 668 height 19
click at [428, 67] on link "Home" at bounding box center [451, 73] width 46 height 17
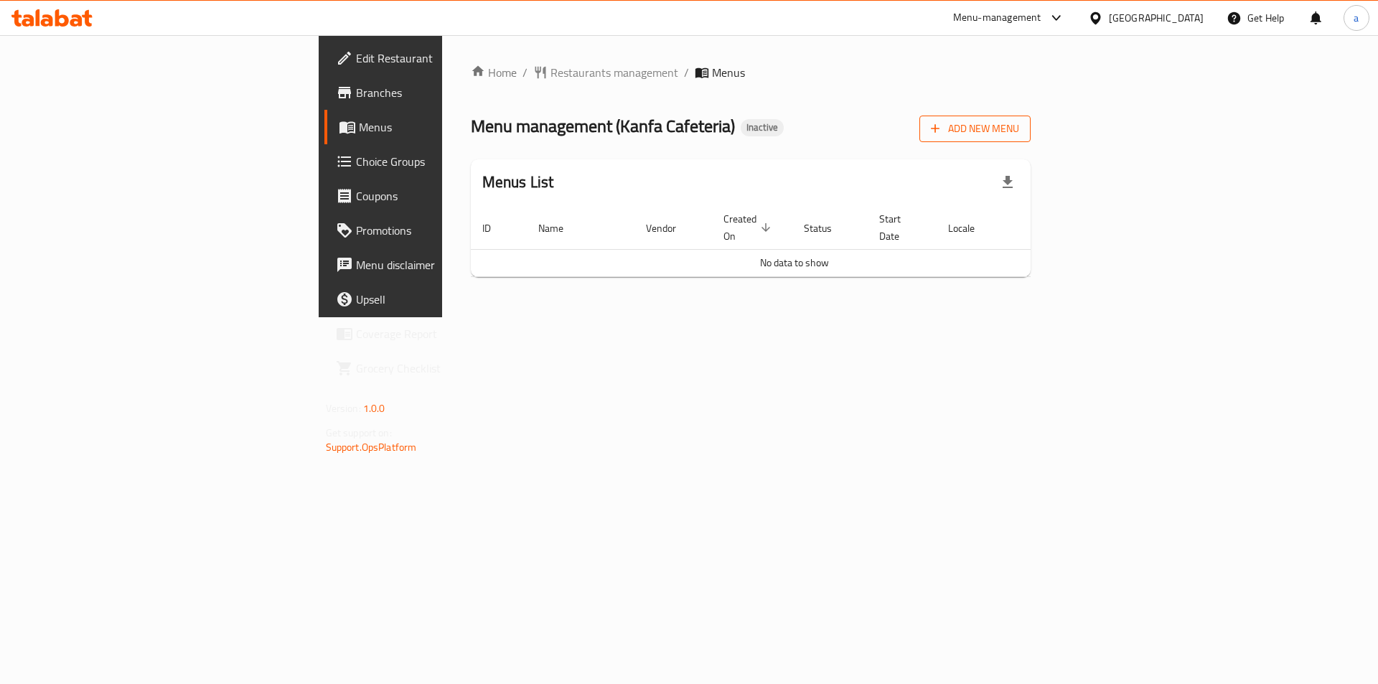
click at [1019, 127] on span "Add New Menu" at bounding box center [975, 129] width 88 height 18
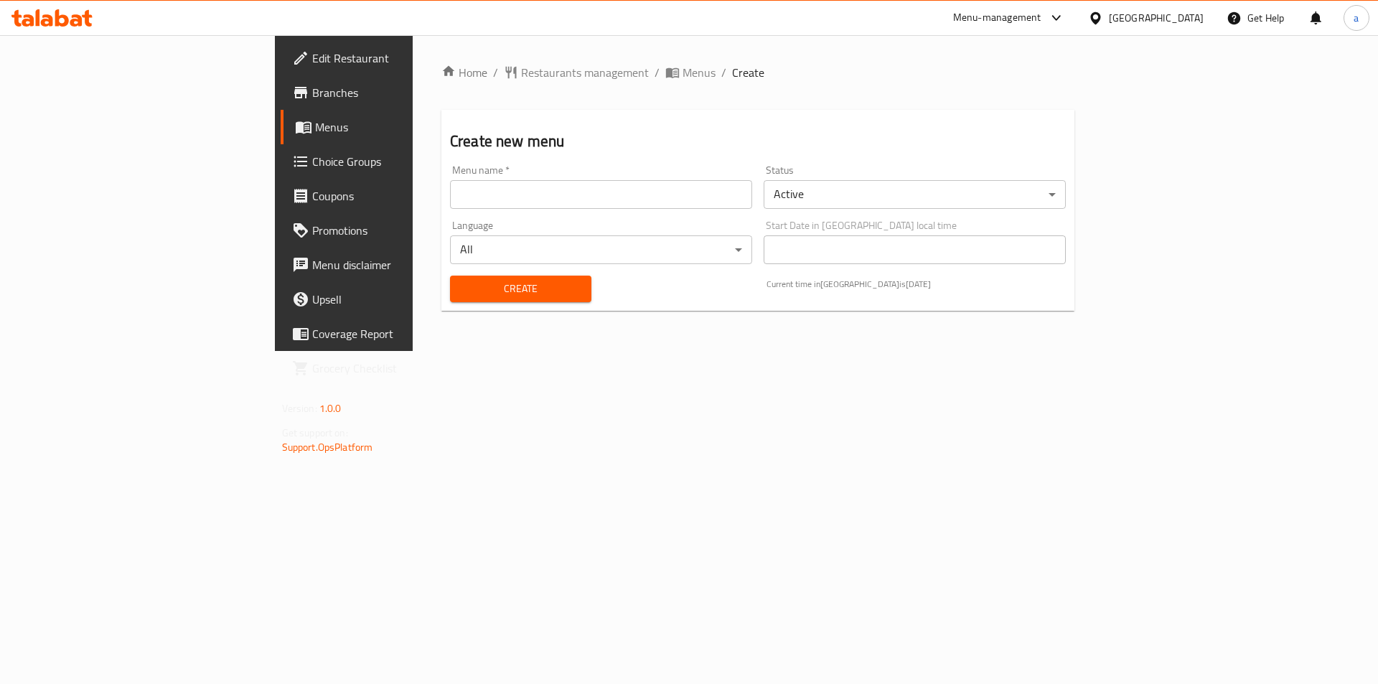
click at [450, 191] on input "text" at bounding box center [601, 194] width 302 height 29
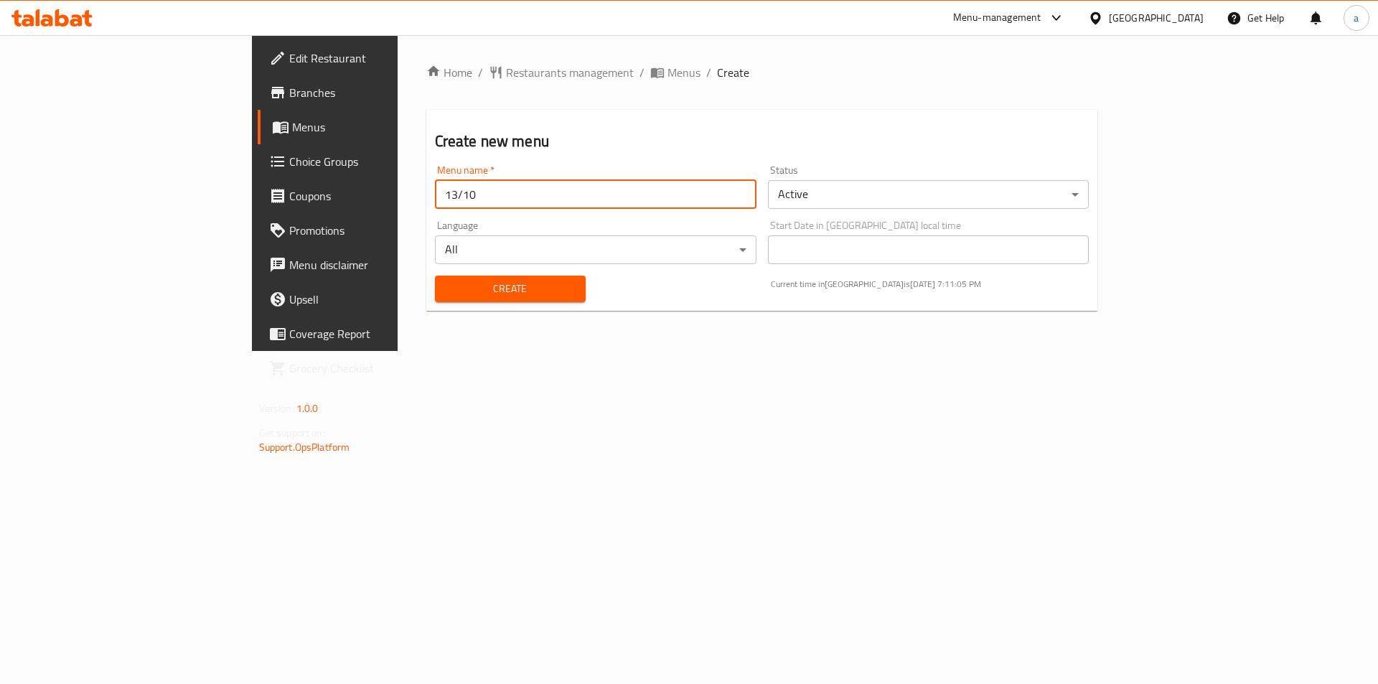
type input "13/10"
click at [447, 286] on span "Create" at bounding box center [511, 289] width 128 height 18
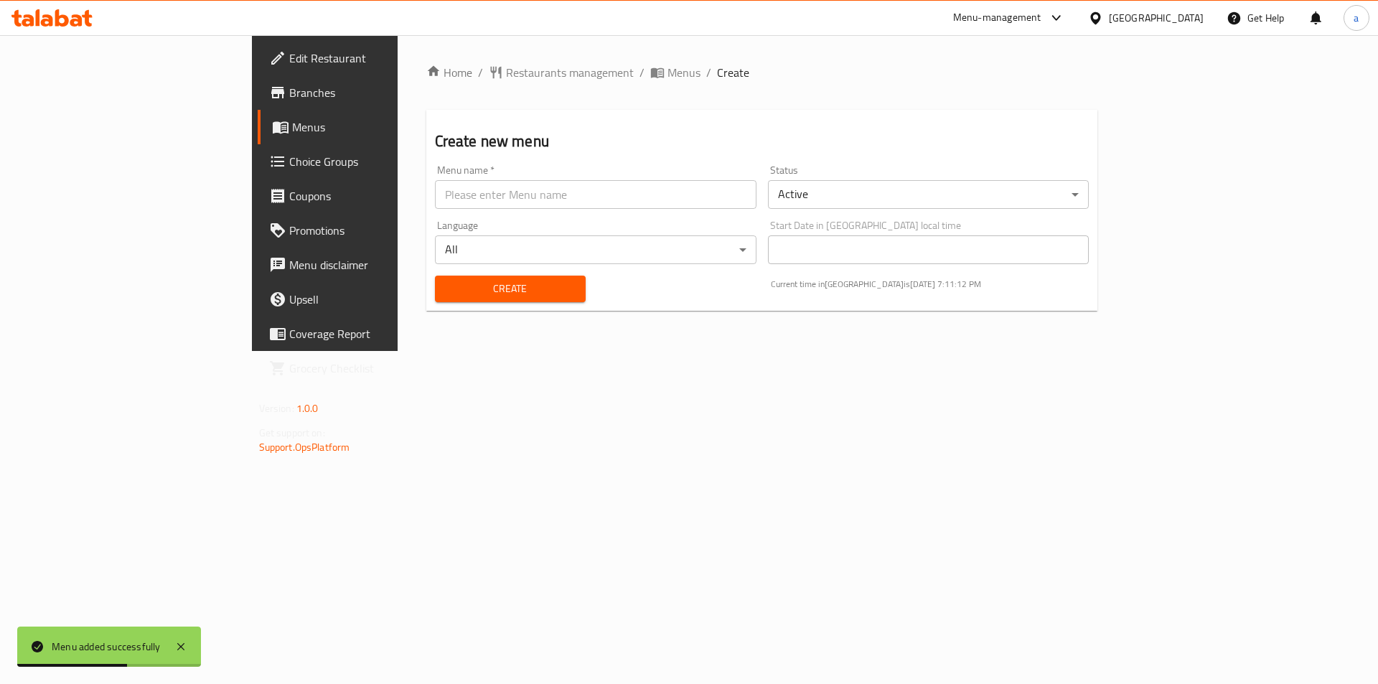
click at [258, 139] on link "Menus" at bounding box center [370, 127] width 225 height 34
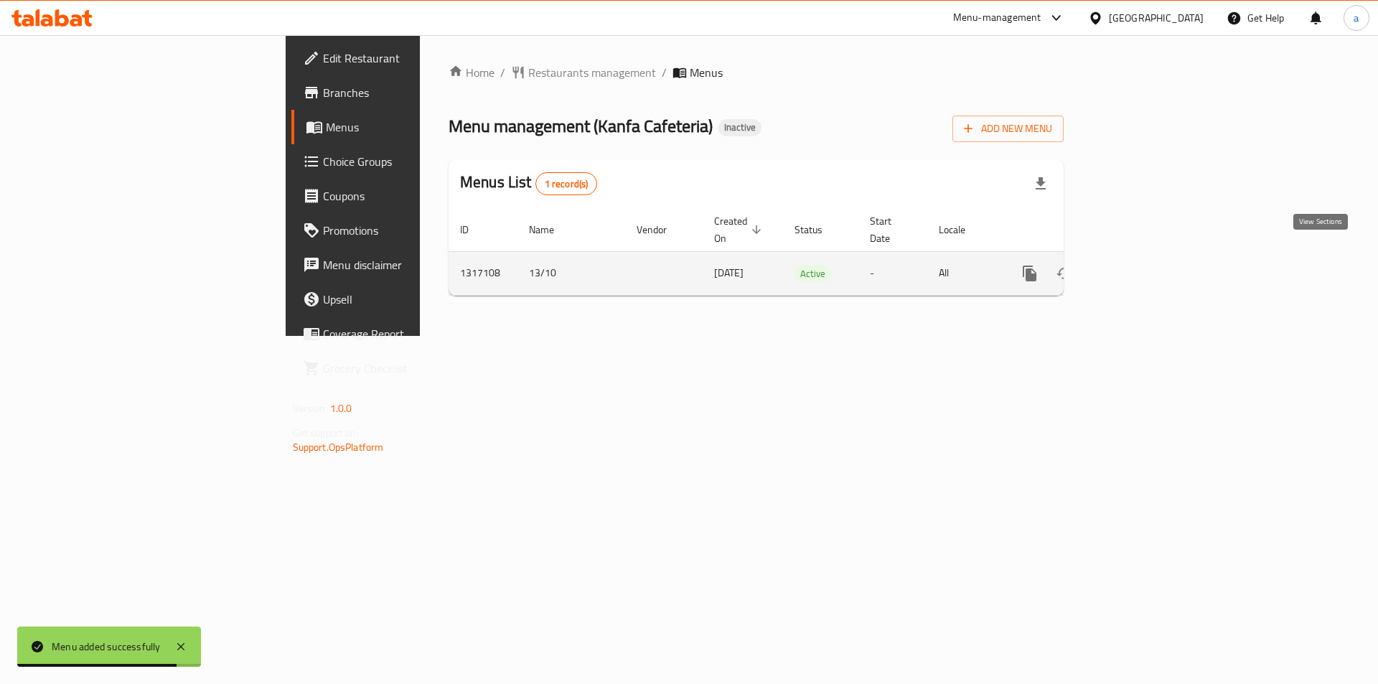
click at [1140, 267] on icon "enhanced table" at bounding box center [1133, 273] width 13 height 13
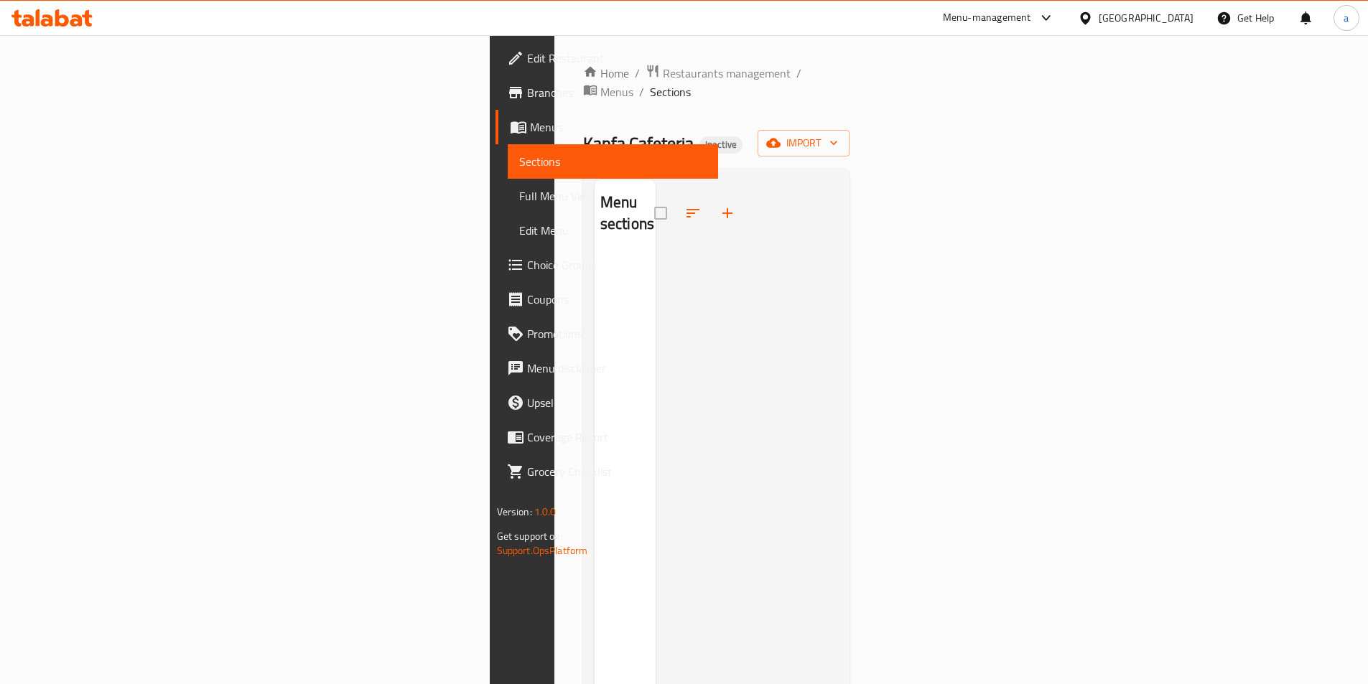
click at [495, 102] on link "Branches" at bounding box center [606, 92] width 223 height 34
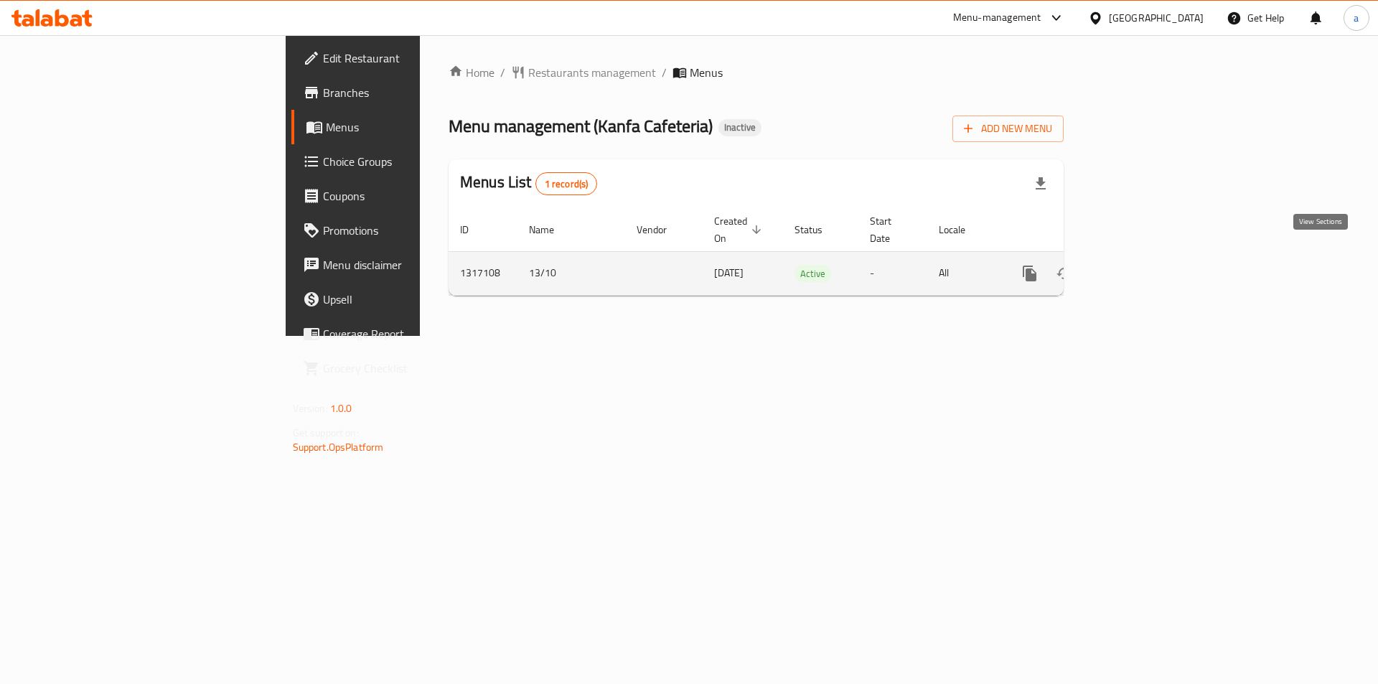
click at [1142, 265] on icon "enhanced table" at bounding box center [1133, 273] width 17 height 17
